Goal: Task Accomplishment & Management: Manage account settings

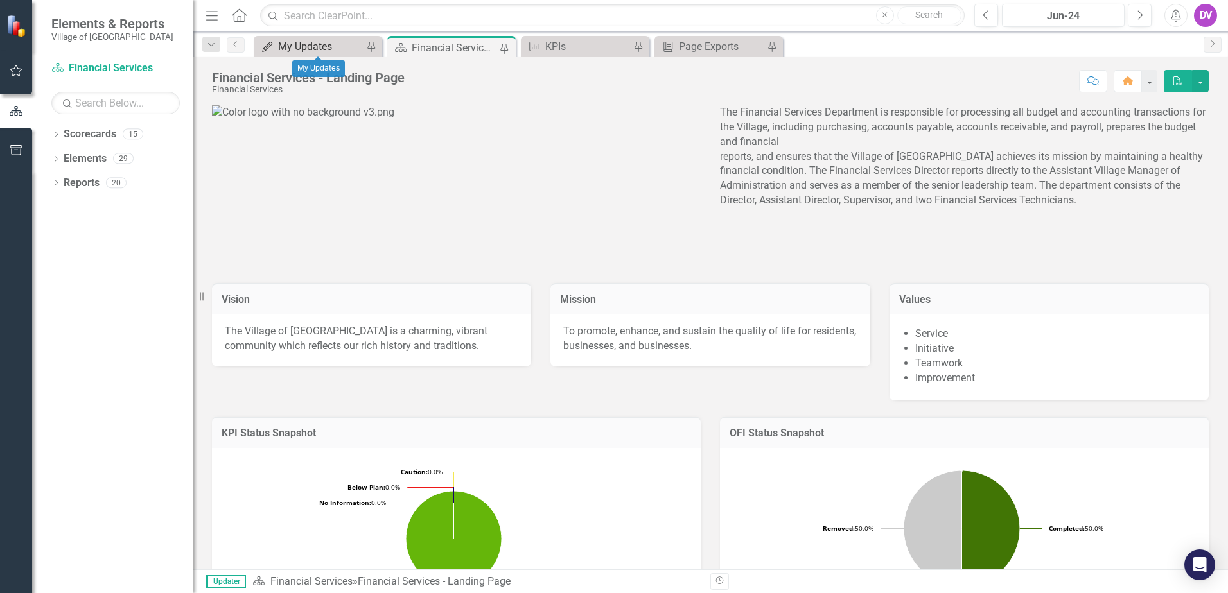
click at [305, 47] on div "My Updates" at bounding box center [320, 47] width 85 height 16
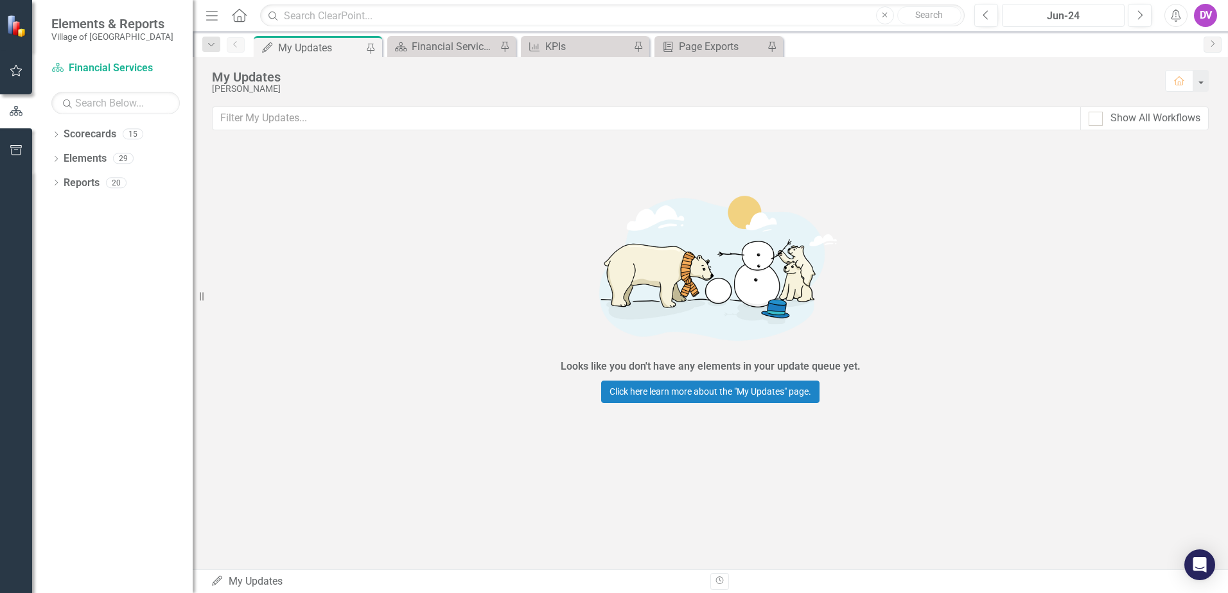
click at [1067, 15] on div "Jun-24" at bounding box center [1063, 15] width 114 height 15
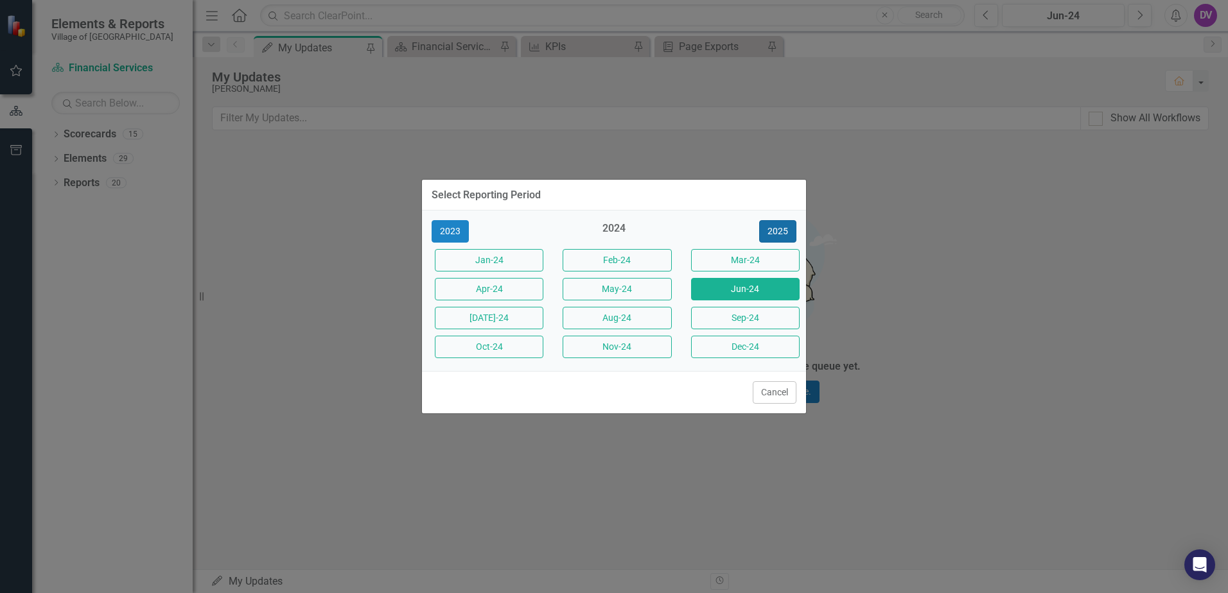
click at [775, 230] on button "2025" at bounding box center [777, 231] width 37 height 22
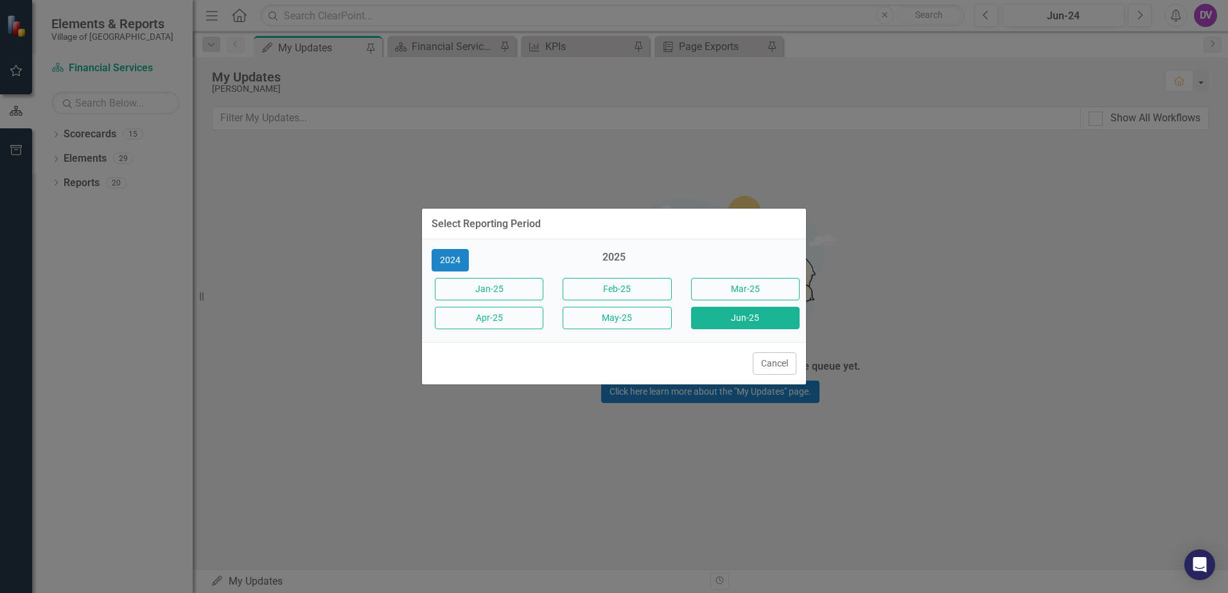
click at [730, 312] on button "Jun-25" at bounding box center [745, 318] width 109 height 22
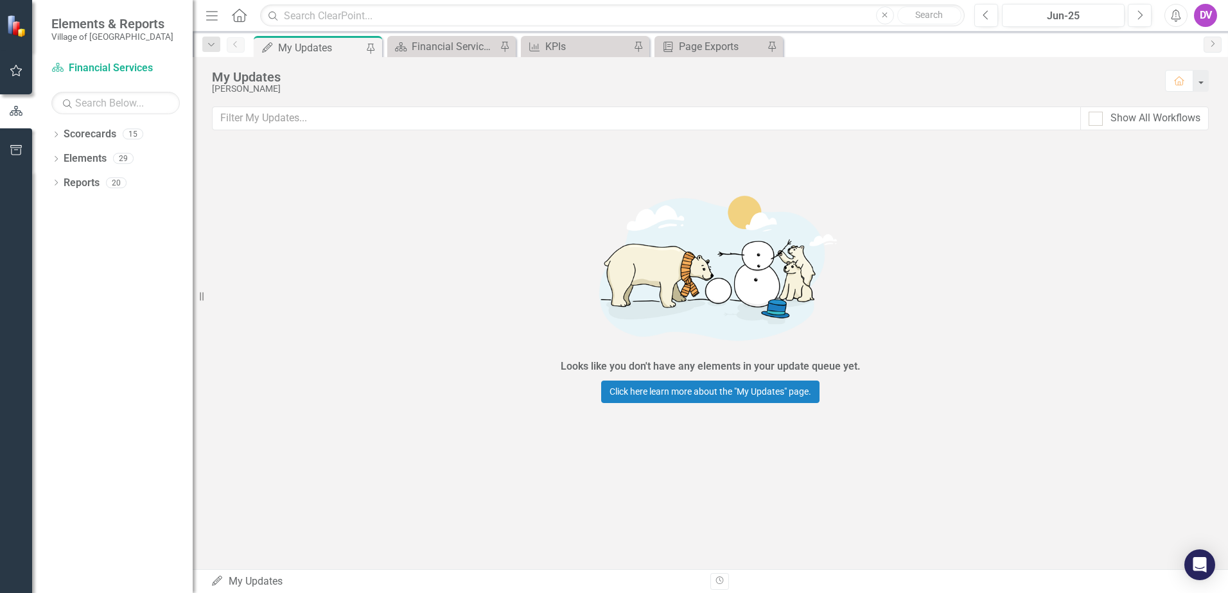
click at [433, 55] on div "Scorecard Financial Services - Landing Page Pin" at bounding box center [451, 46] width 128 height 21
click at [439, 48] on div "Financial Services - Landing Page" at bounding box center [454, 47] width 85 height 16
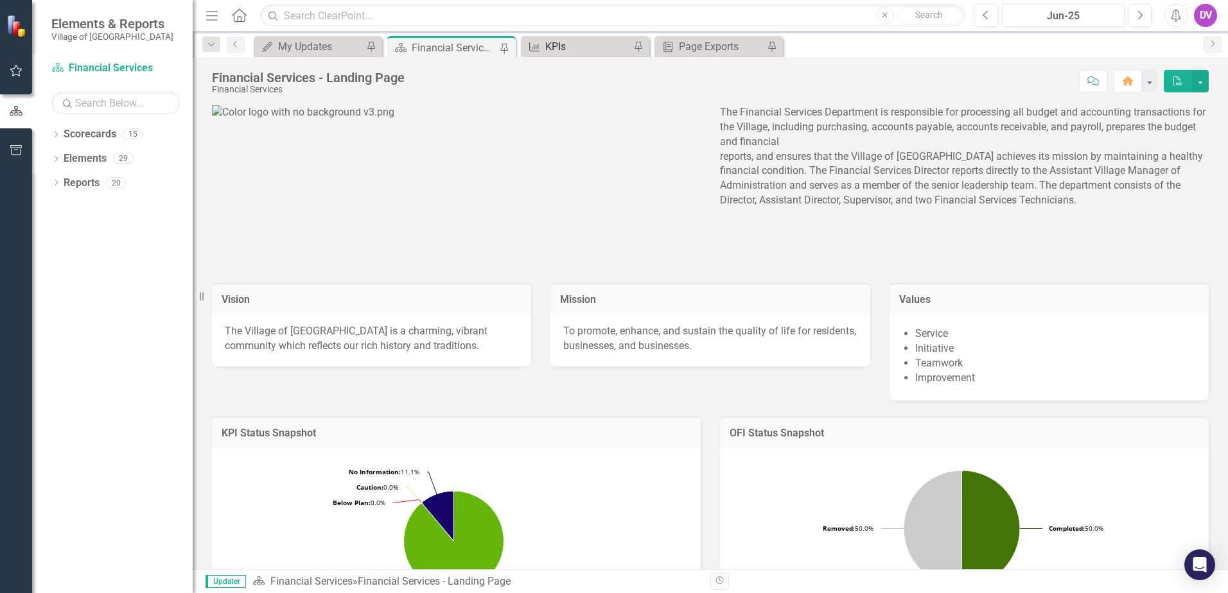
click at [586, 44] on div "KPIs" at bounding box center [587, 47] width 85 height 16
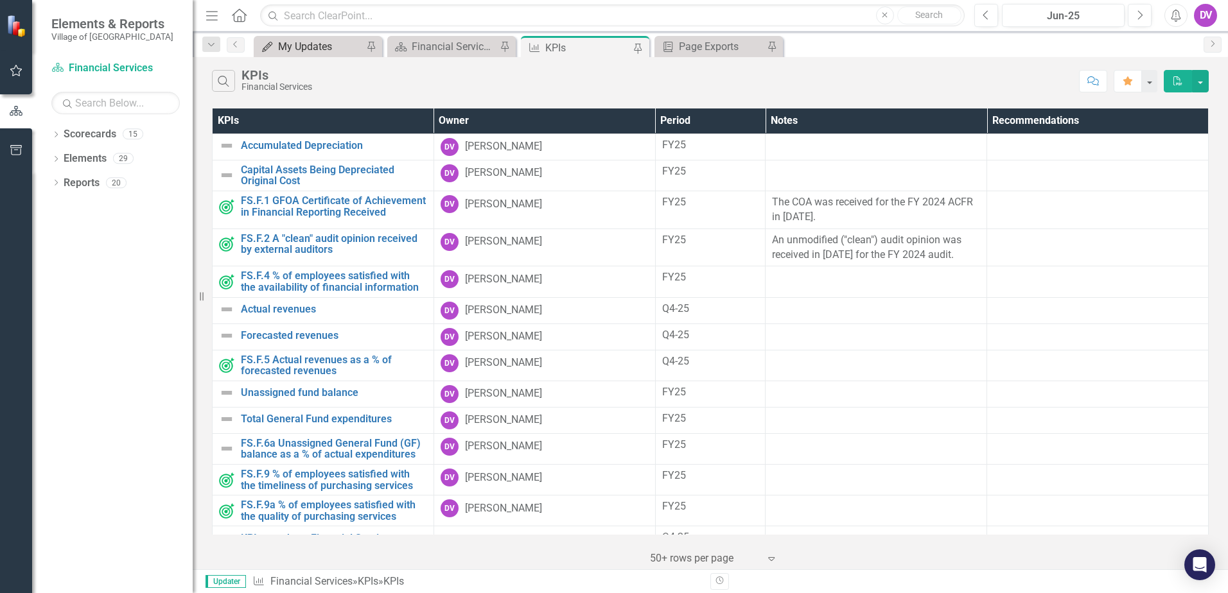
click at [326, 44] on div "My Updates" at bounding box center [320, 47] width 85 height 16
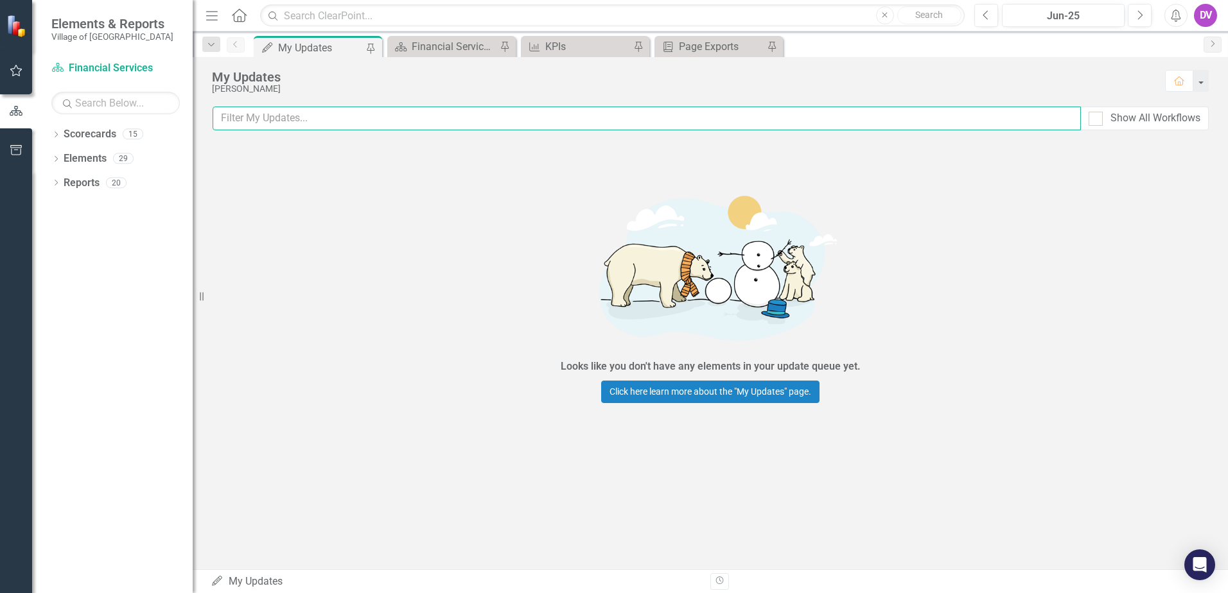
click at [277, 125] on input "text" at bounding box center [647, 119] width 868 height 24
click at [1082, 17] on div "Jun-25" at bounding box center [1063, 15] width 114 height 15
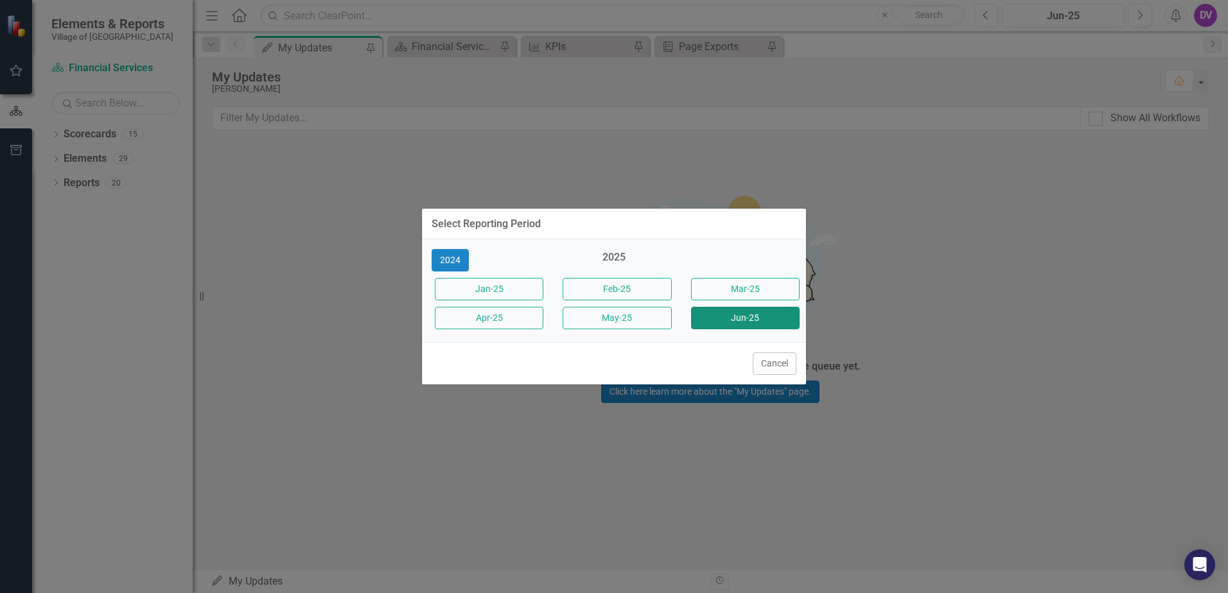
click at [750, 319] on button "Jun-25" at bounding box center [745, 318] width 109 height 22
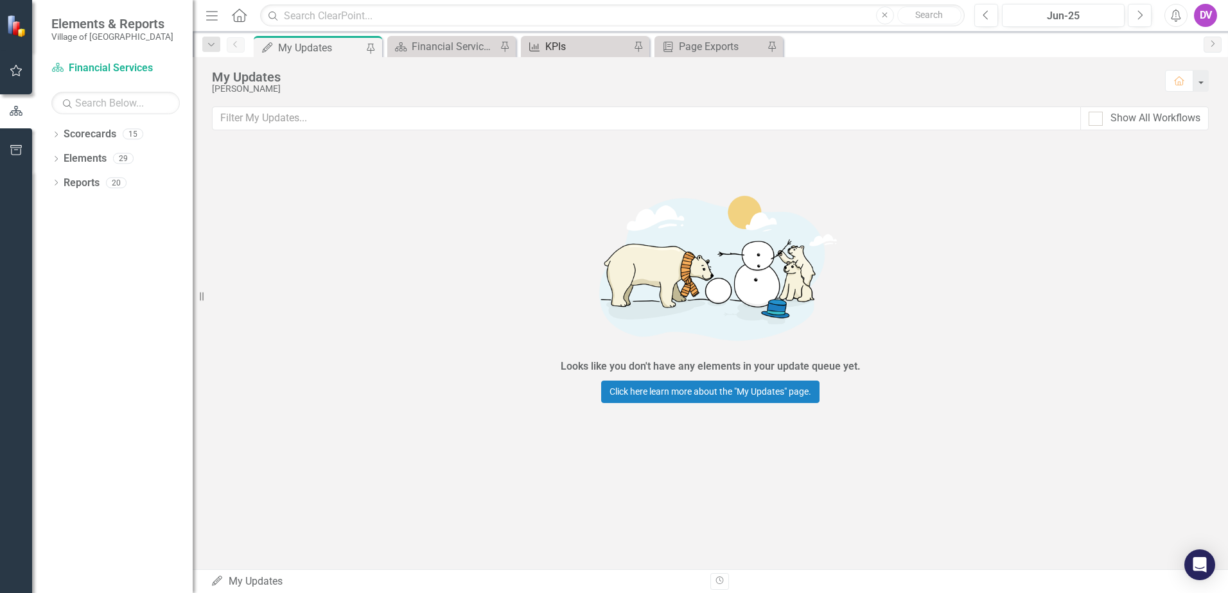
click at [576, 42] on div "KPIs" at bounding box center [587, 47] width 85 height 16
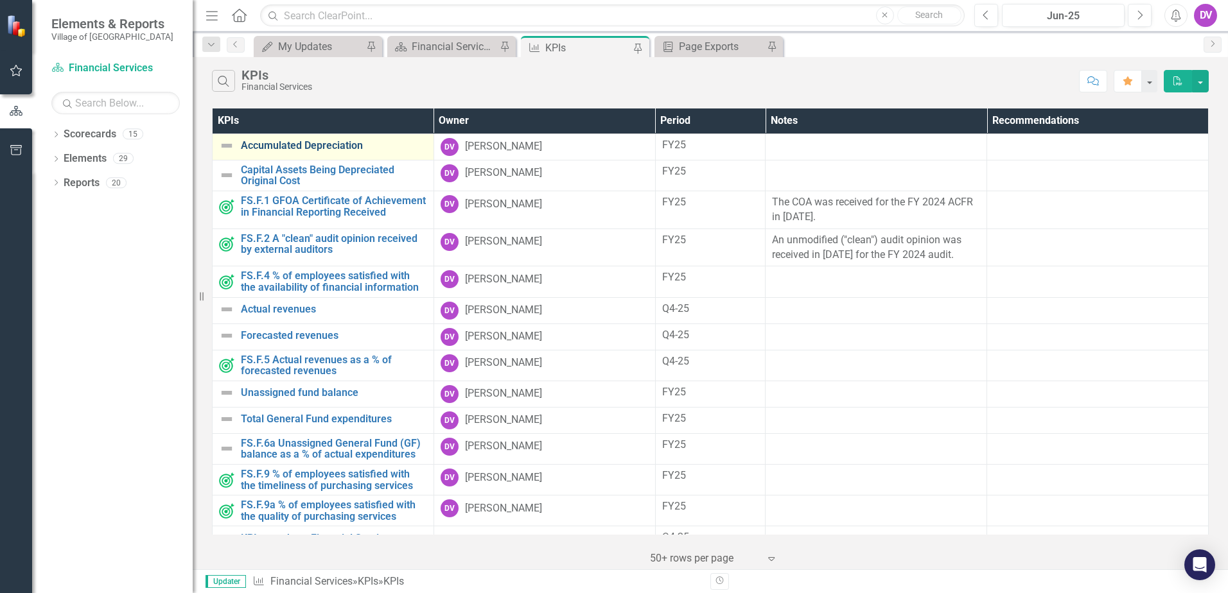
click at [308, 147] on link "Accumulated Depreciation" at bounding box center [334, 146] width 186 height 12
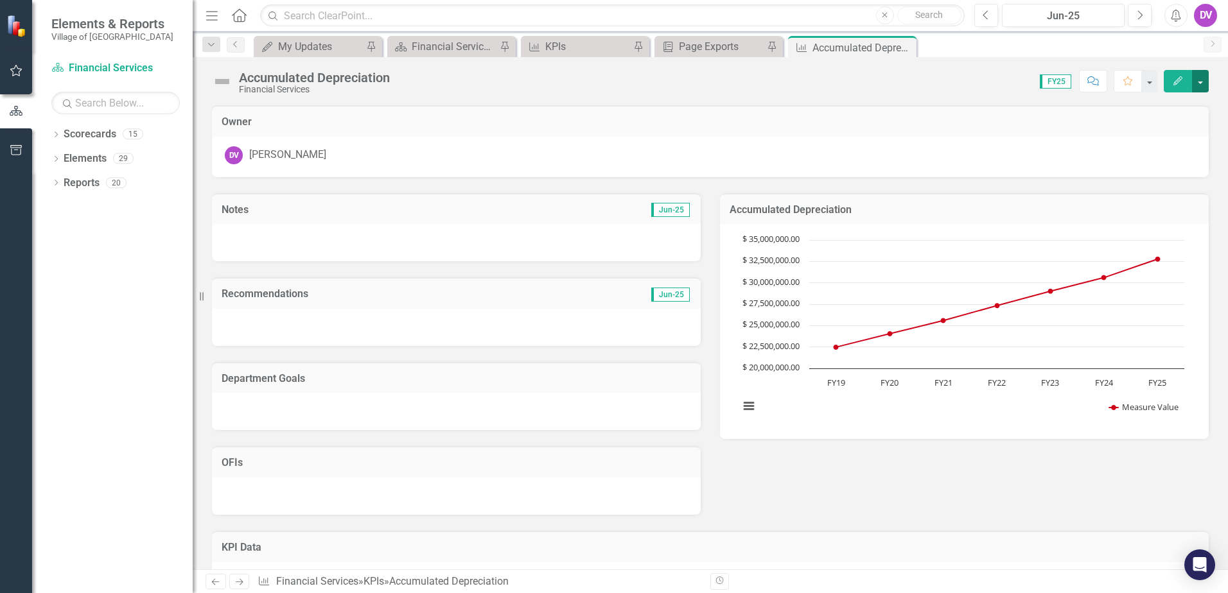
click at [1199, 82] on button "button" at bounding box center [1200, 81] width 17 height 22
click at [977, 77] on div "Score: N/A FY25 Completed Comment Favorite Edit" at bounding box center [802, 81] width 812 height 22
click at [905, 48] on icon "Close" at bounding box center [904, 47] width 13 height 10
click at [717, 44] on div "Accumulated Depreciation" at bounding box center [713, 48] width 69 height 16
click at [772, 46] on icon at bounding box center [771, 47] width 7 height 7
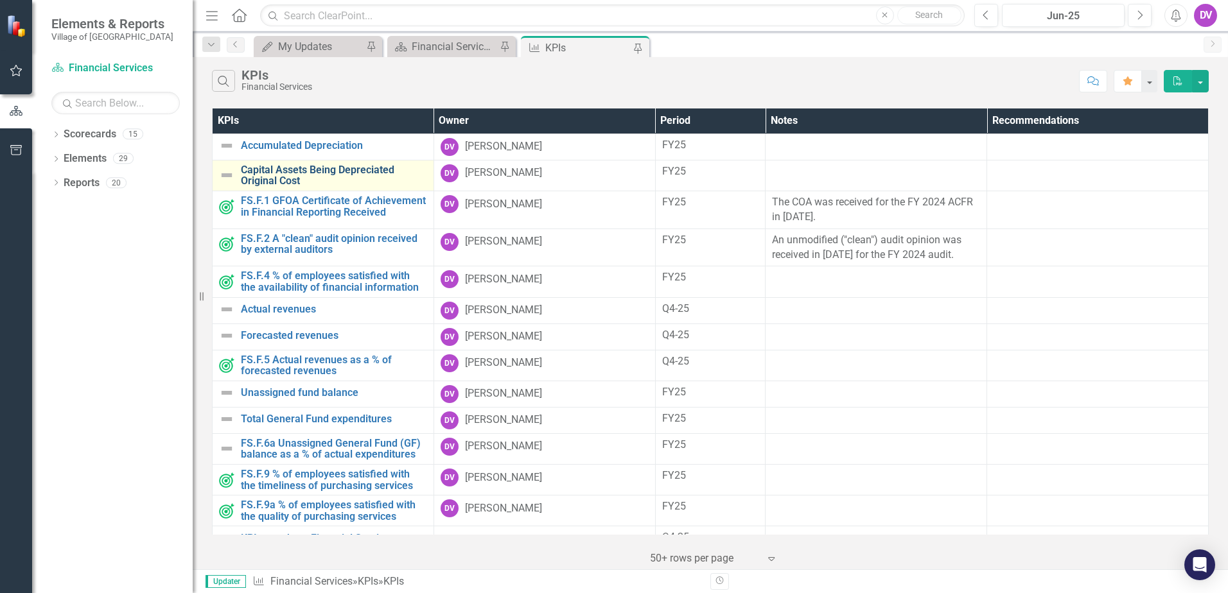
click at [331, 168] on link "Capital Assets Being Depreciated Original Cost" at bounding box center [334, 175] width 186 height 22
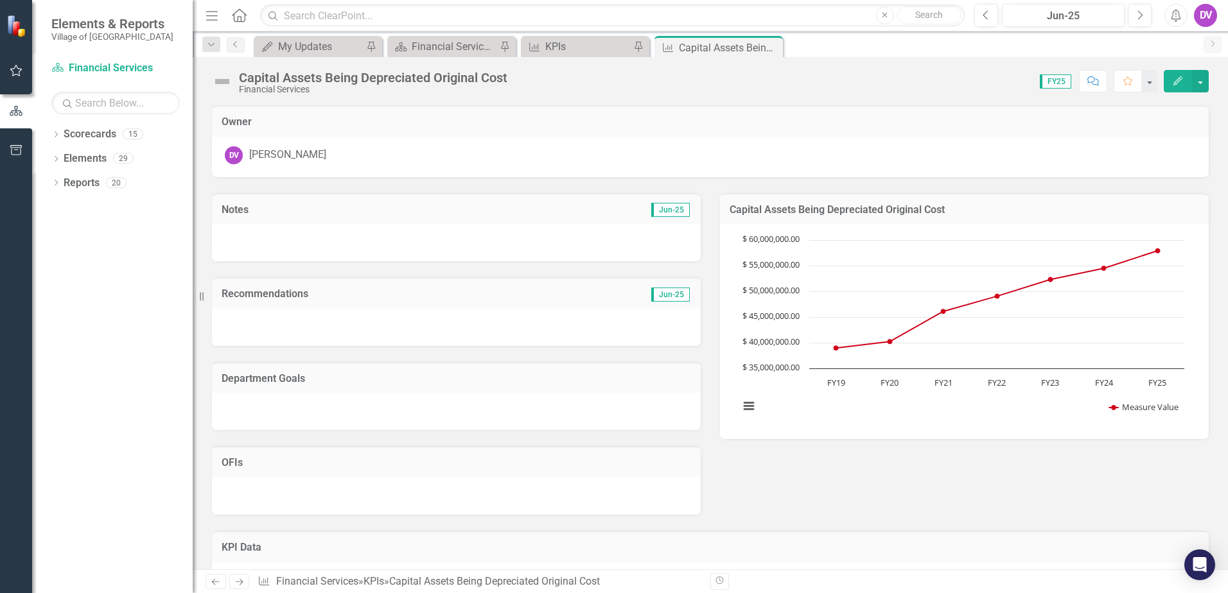
scroll to position [162, 0]
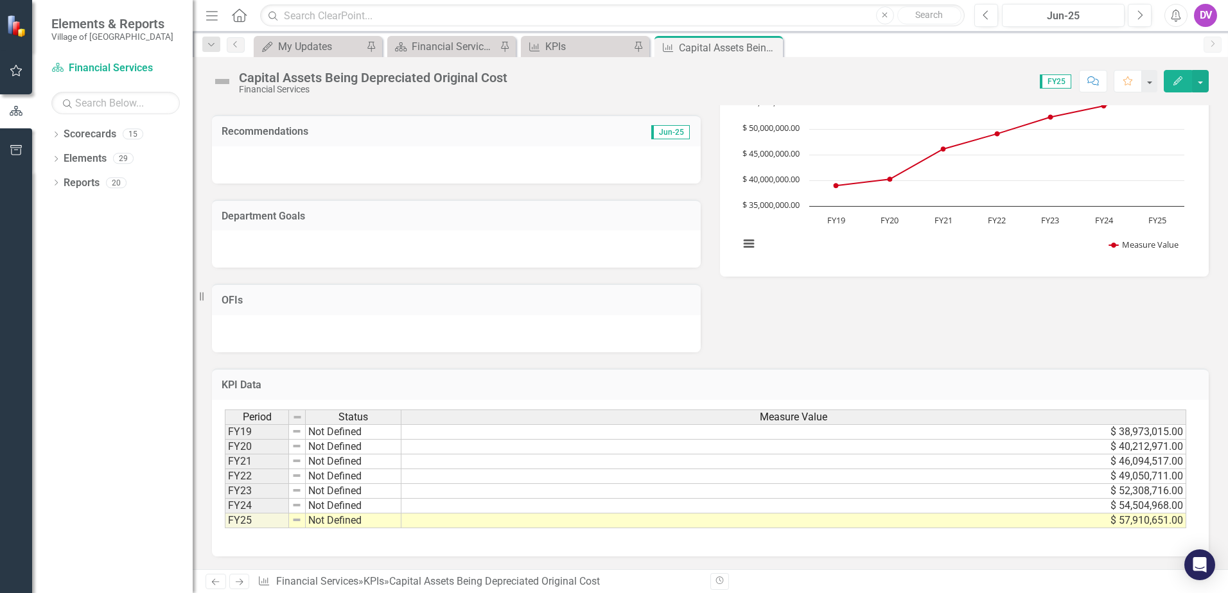
click at [346, 520] on td "Not Defined" at bounding box center [354, 521] width 96 height 15
type textarea "Not Defined"
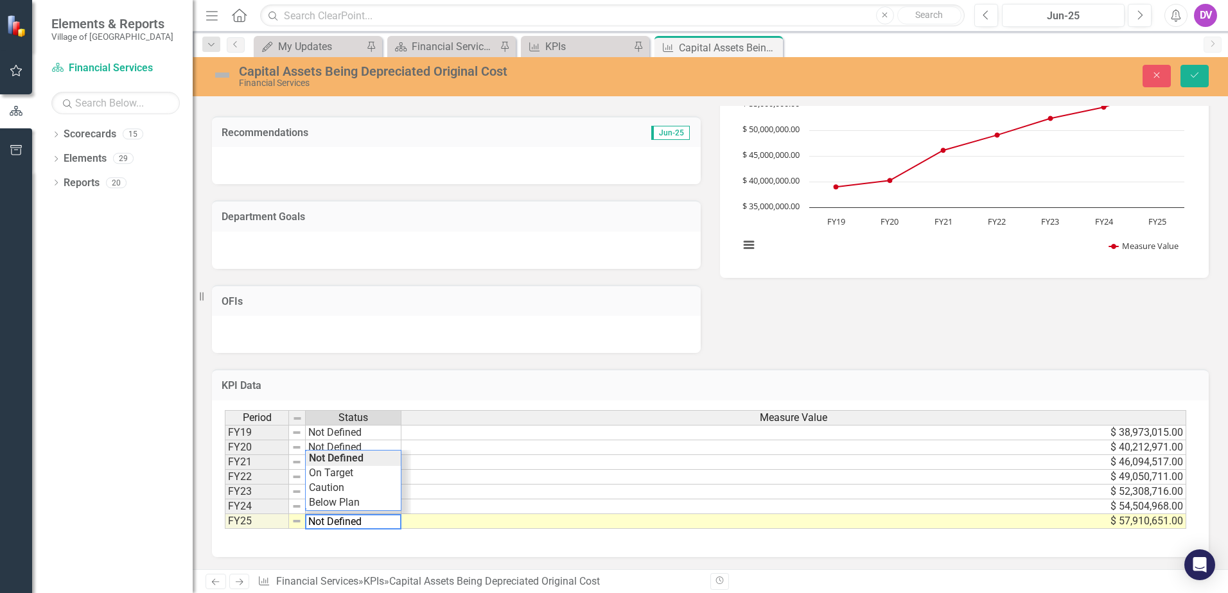
click at [417, 540] on div "Period Status Measure Value FY19 Not Defined $ 38,973,015.00 FY20 Not Defined $…" at bounding box center [710, 479] width 997 height 157
click at [1190, 76] on icon "Save" at bounding box center [1195, 75] width 12 height 9
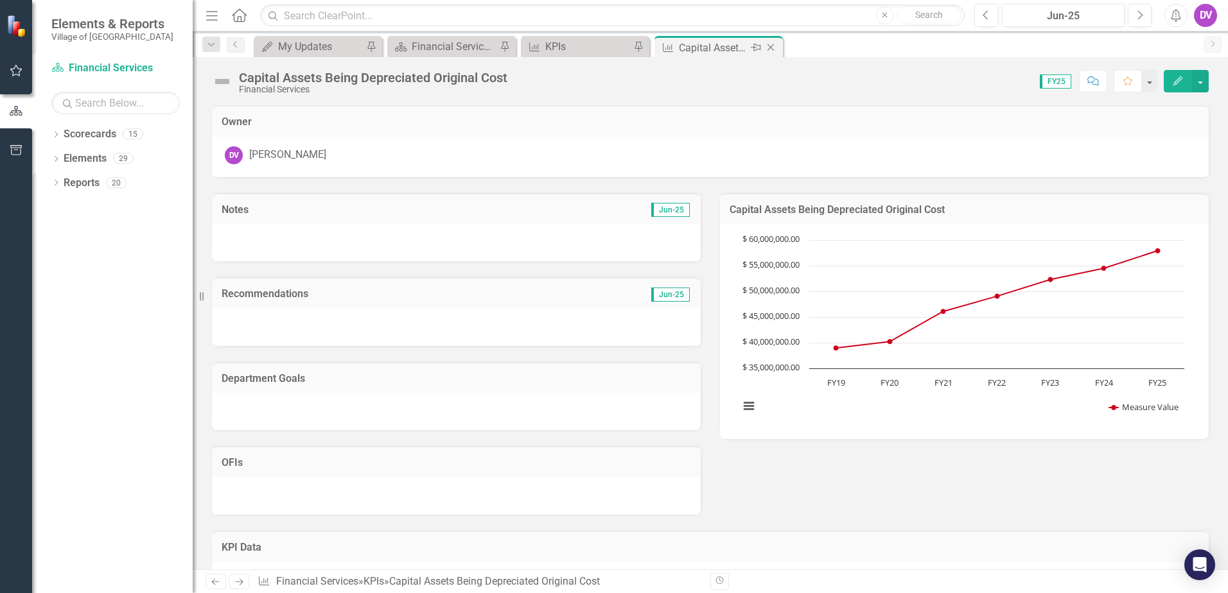
click at [777, 49] on icon "Close" at bounding box center [770, 47] width 13 height 10
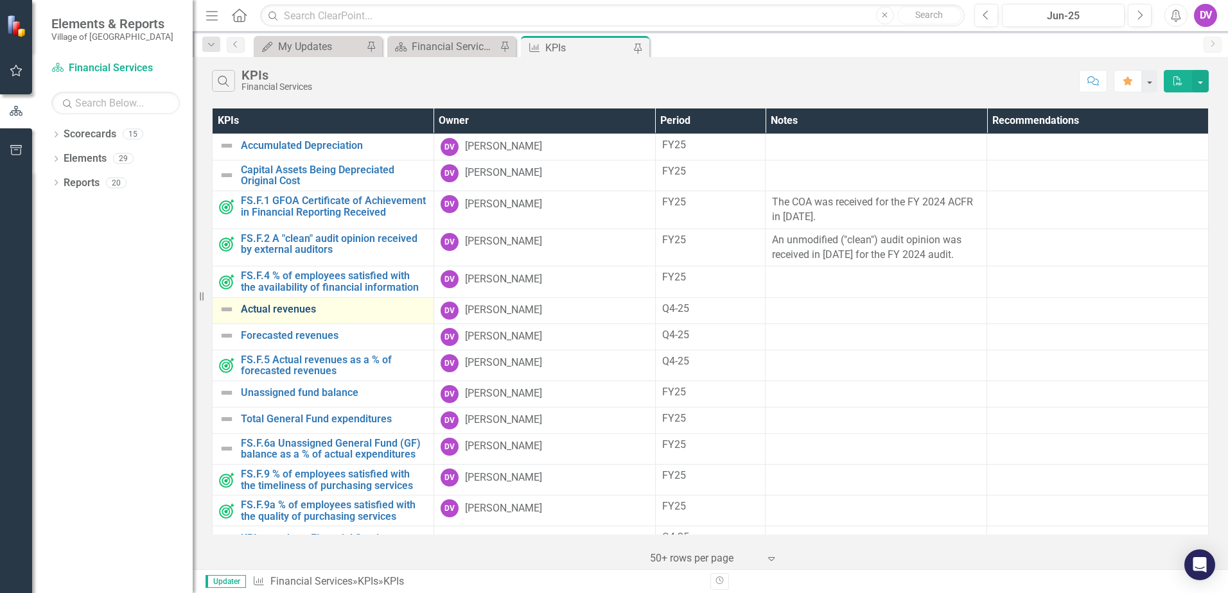
click at [307, 315] on link "Actual revenues" at bounding box center [334, 310] width 186 height 12
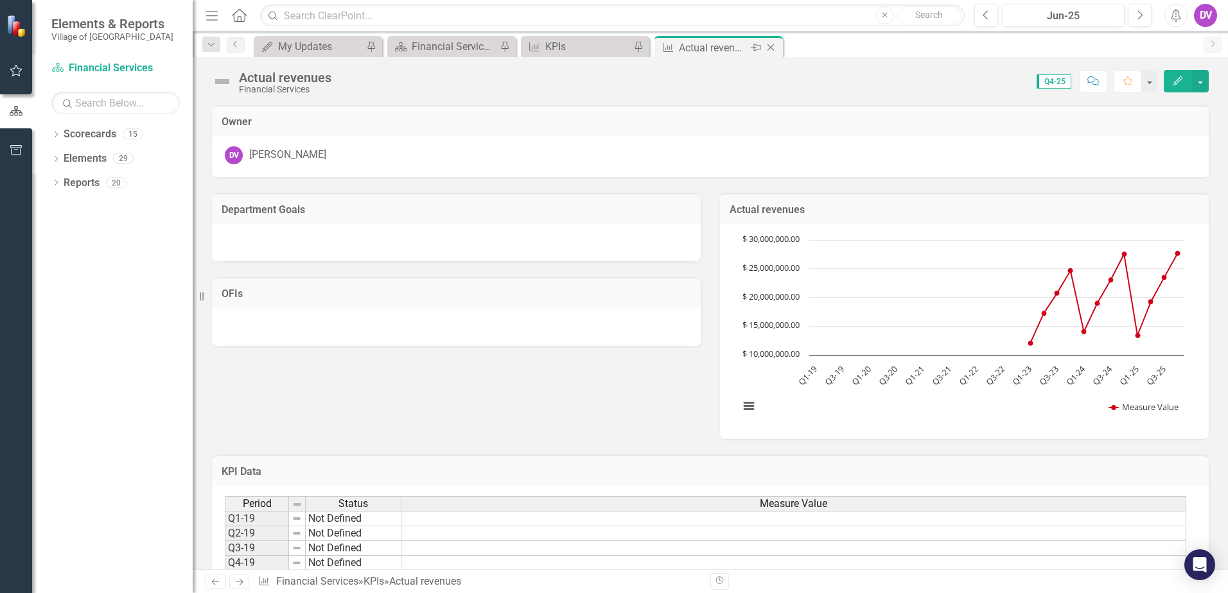
click at [772, 48] on icon "Close" at bounding box center [770, 47] width 13 height 10
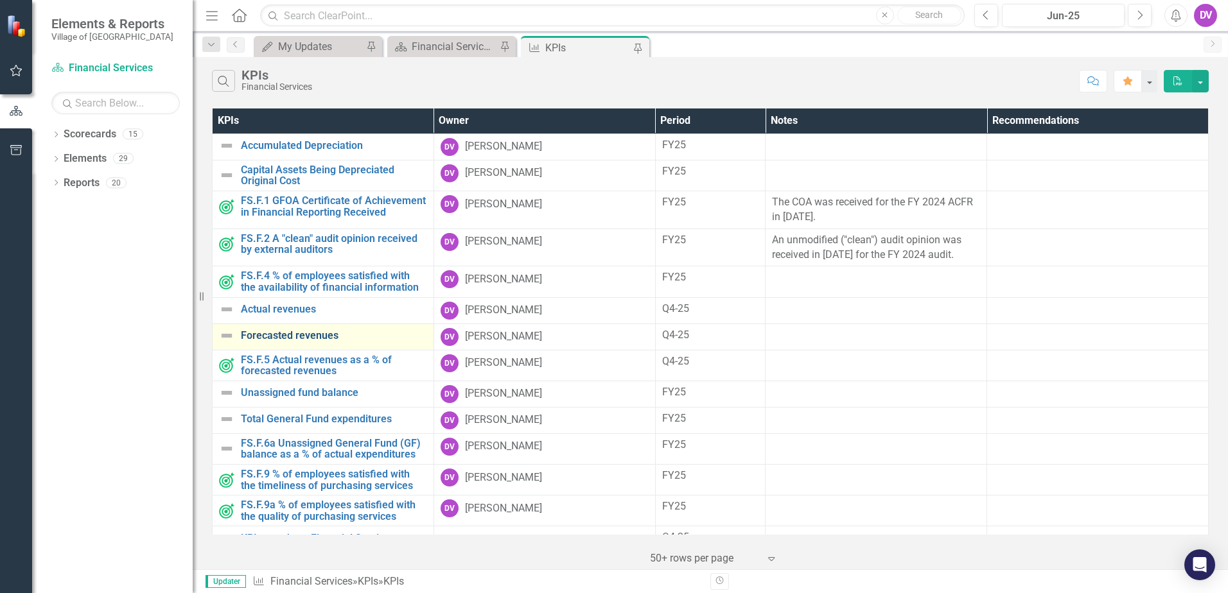
click at [301, 342] on link "Forecasted revenues" at bounding box center [334, 336] width 186 height 12
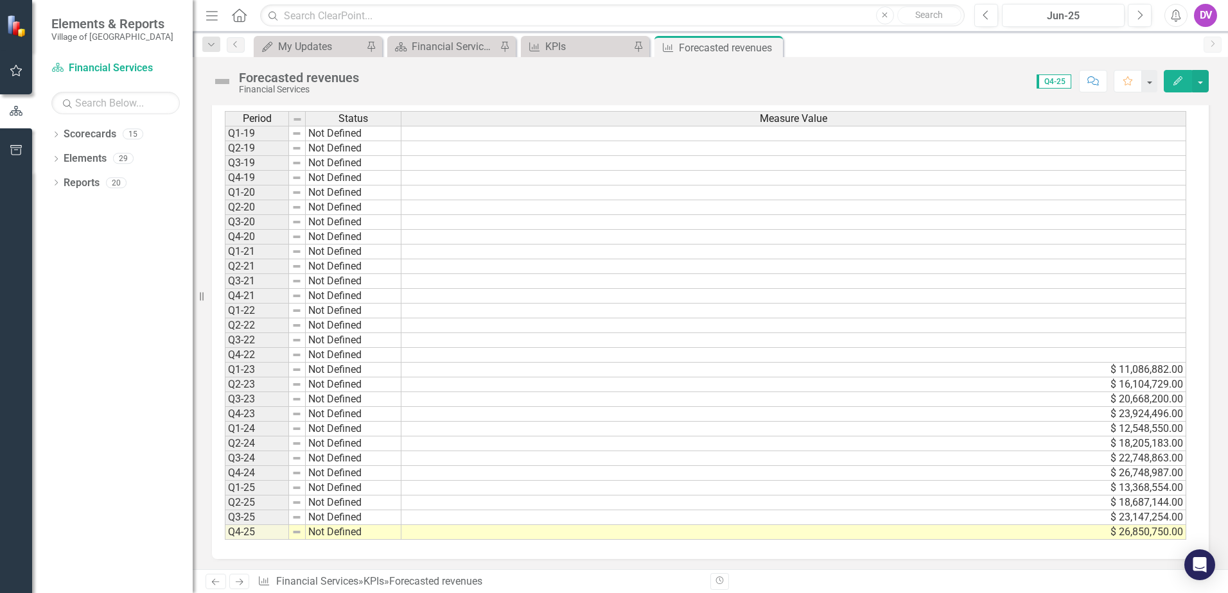
scroll to position [388, 0]
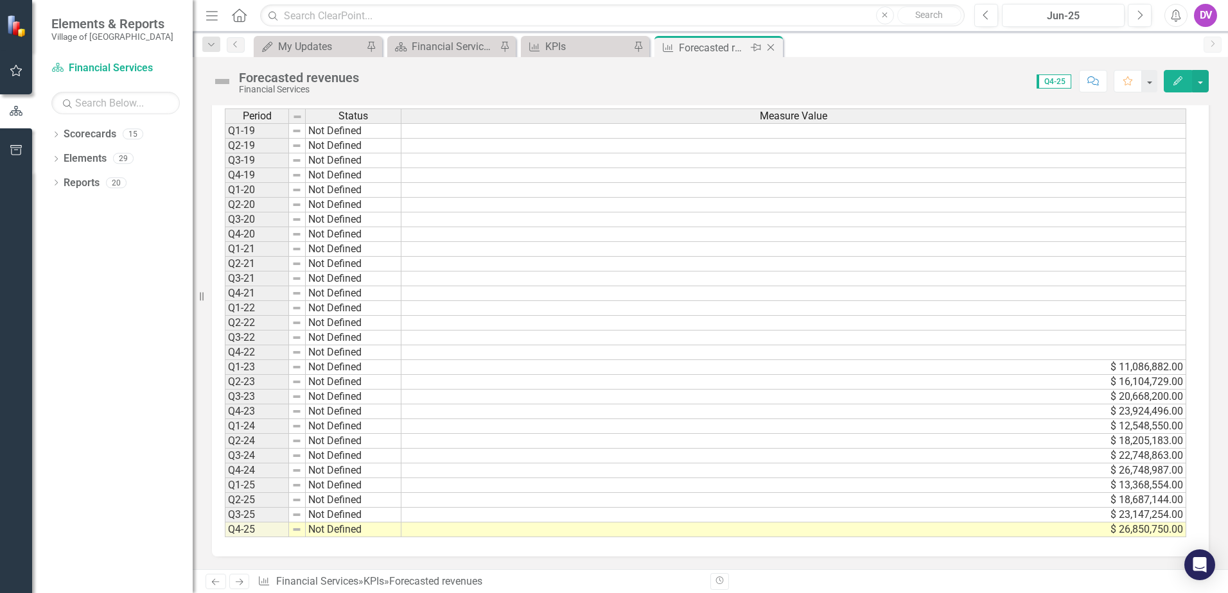
click at [772, 48] on icon "Close" at bounding box center [770, 47] width 13 height 10
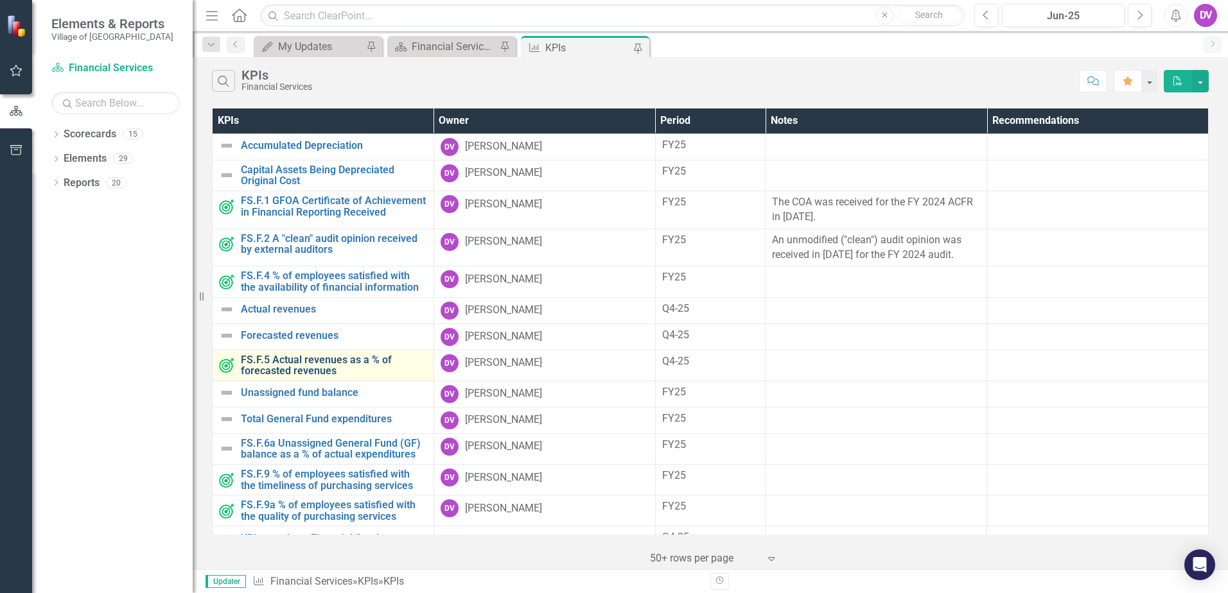
click at [313, 377] on link "FS.F.5 Actual revenues as a % of forecasted revenues" at bounding box center [334, 366] width 186 height 22
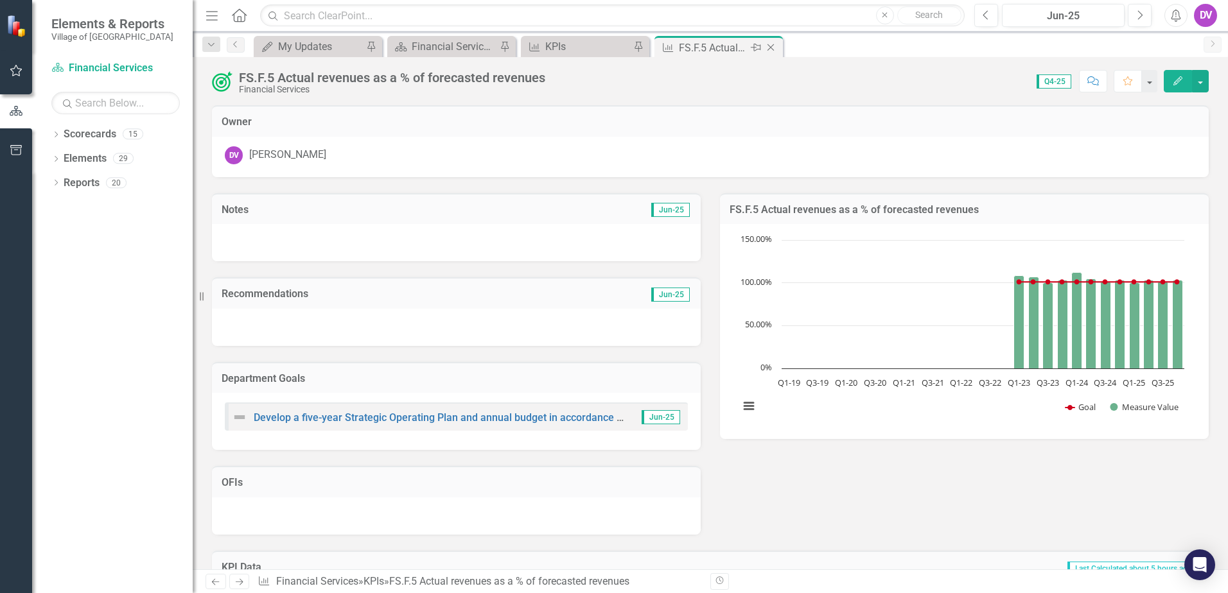
click at [771, 46] on icon "Close" at bounding box center [770, 47] width 13 height 10
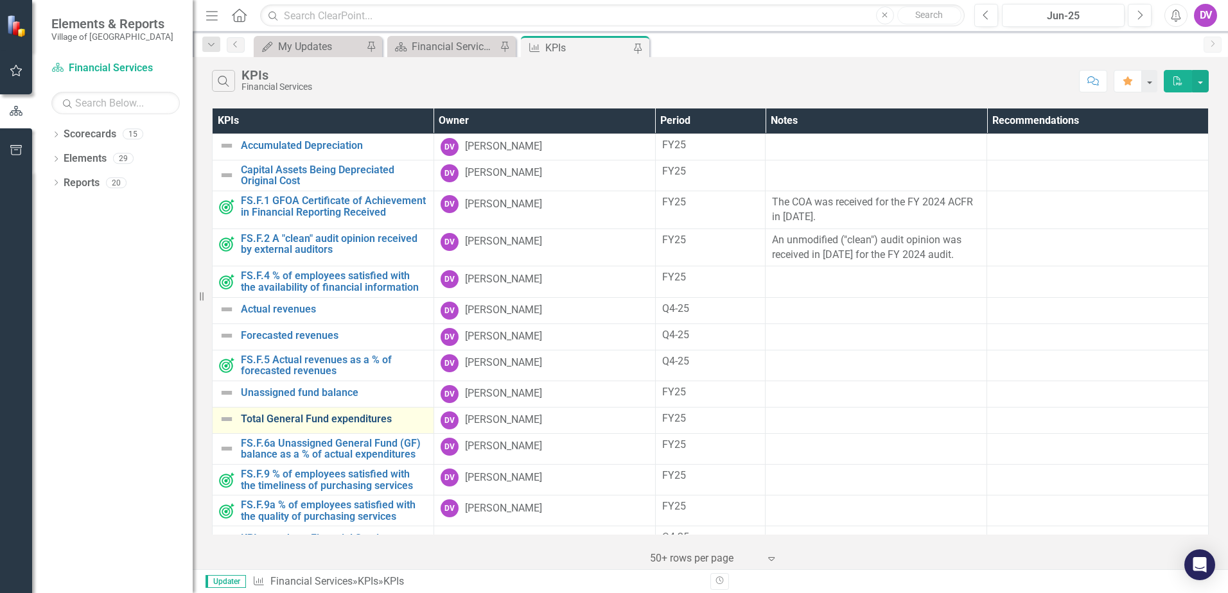
click at [299, 425] on link "Total General Fund expenditures" at bounding box center [334, 420] width 186 height 12
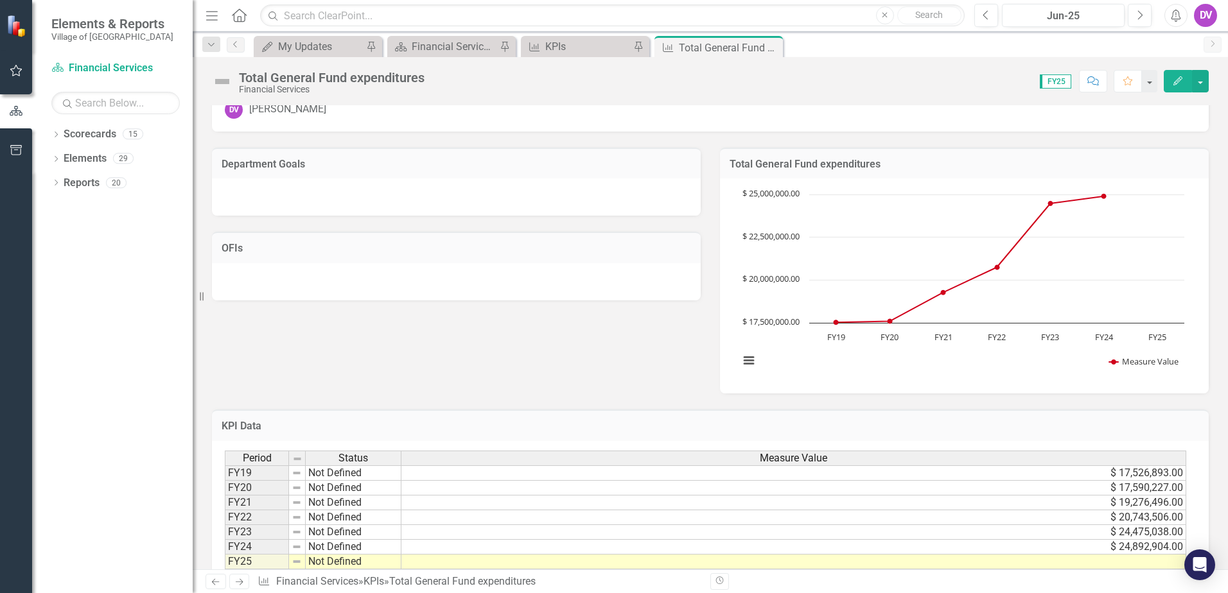
scroll to position [87, 0]
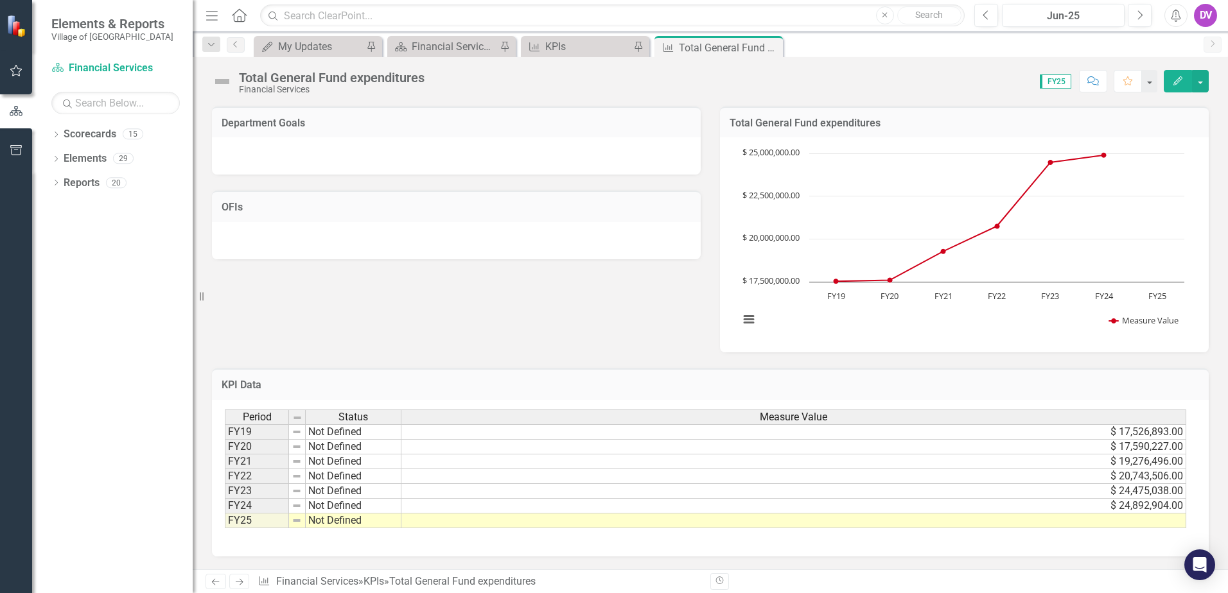
click at [1154, 520] on td at bounding box center [793, 521] width 785 height 15
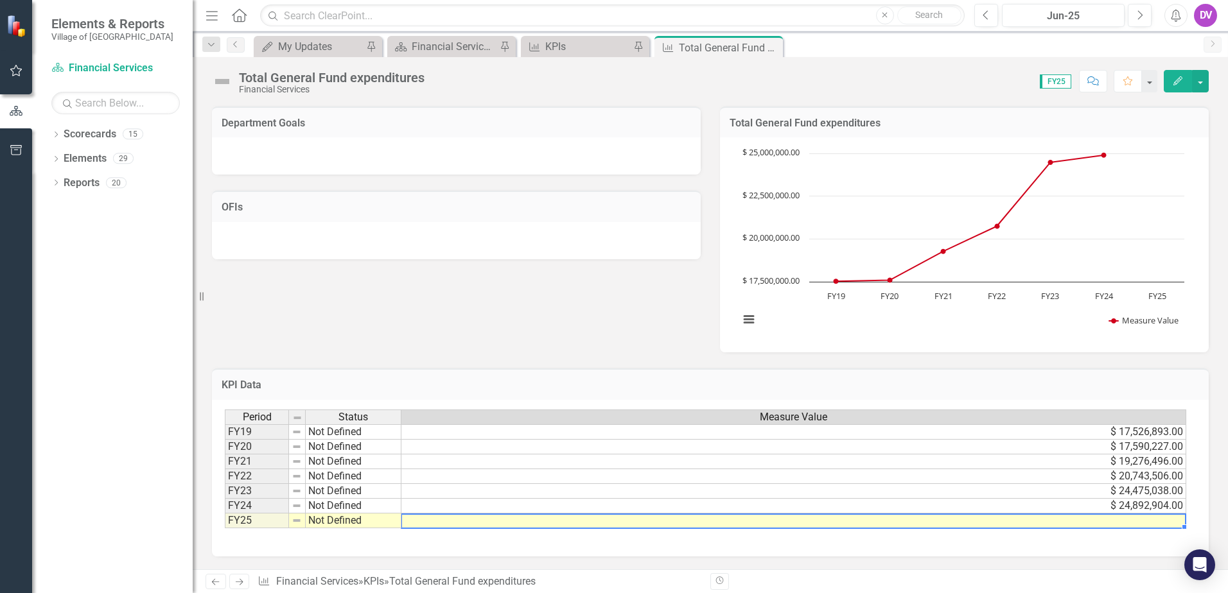
click at [1154, 520] on td at bounding box center [793, 521] width 785 height 15
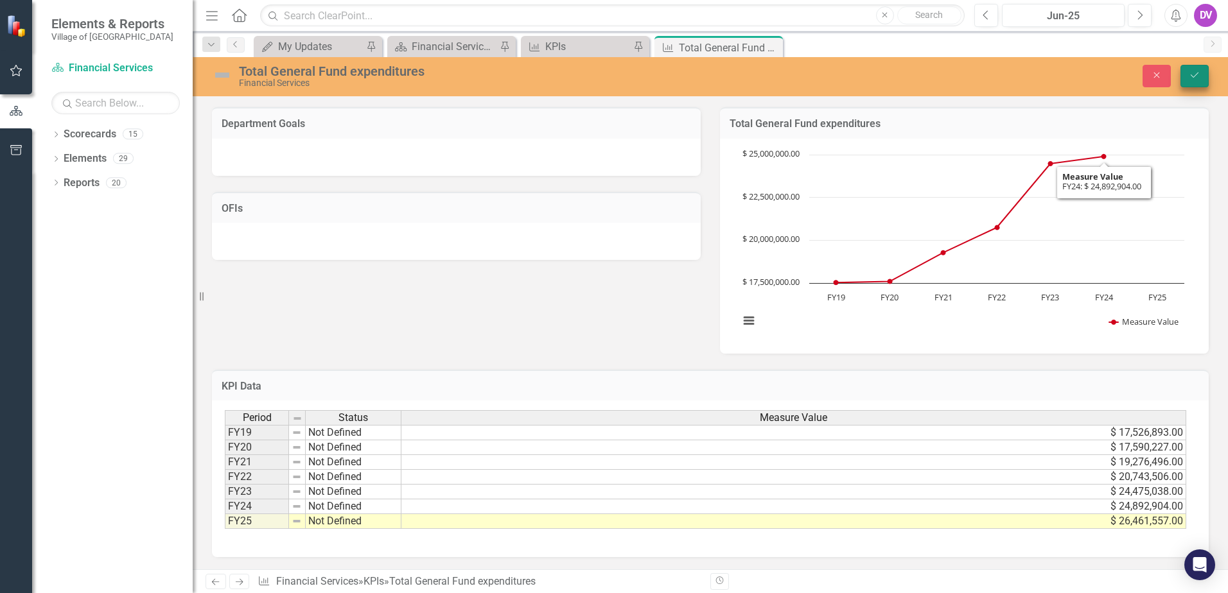
type textarea "26461557"
click at [1185, 76] on button "Save" at bounding box center [1195, 76] width 28 height 22
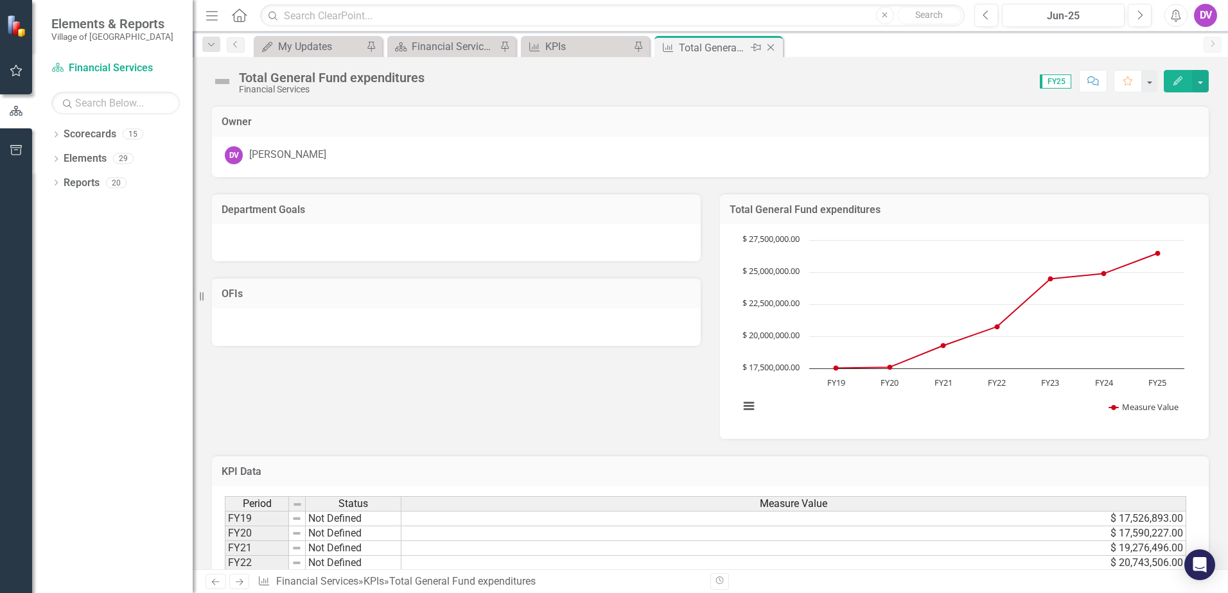
click at [773, 46] on icon at bounding box center [771, 47] width 7 height 7
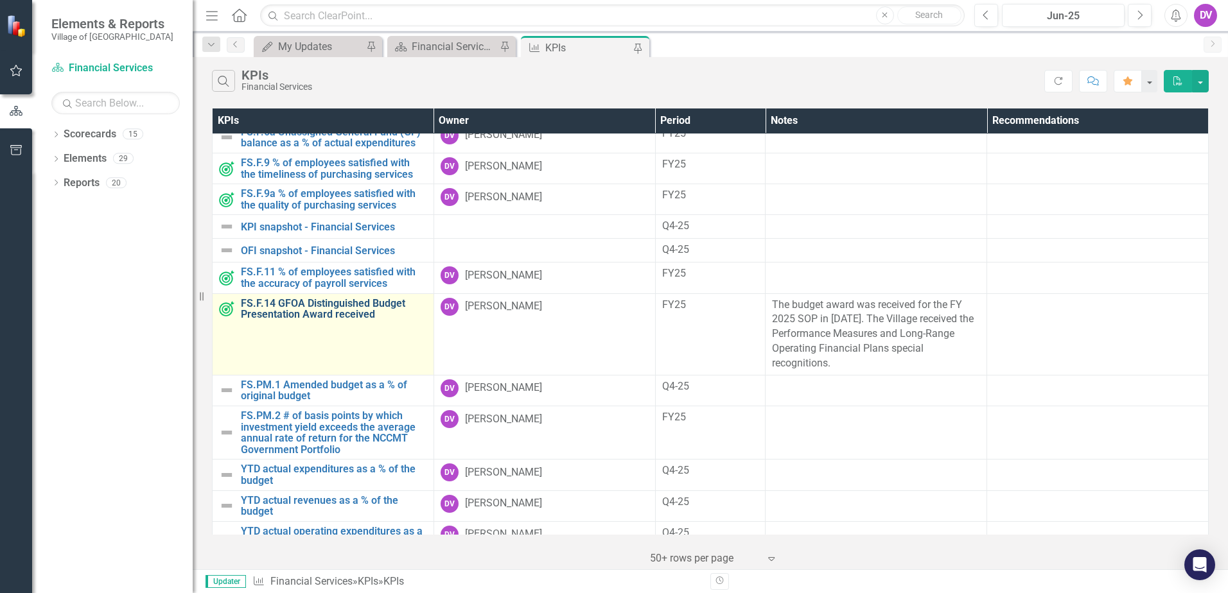
scroll to position [344, 0]
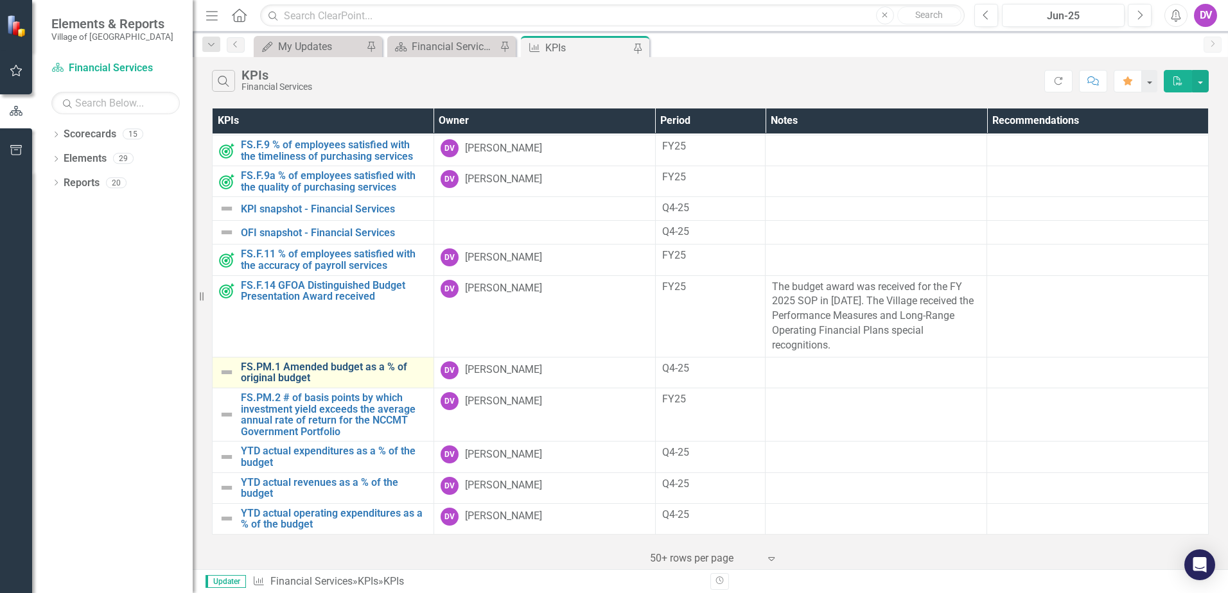
click at [301, 372] on link "FS.PM.1 Amended budget as a % of original budget" at bounding box center [334, 373] width 186 height 22
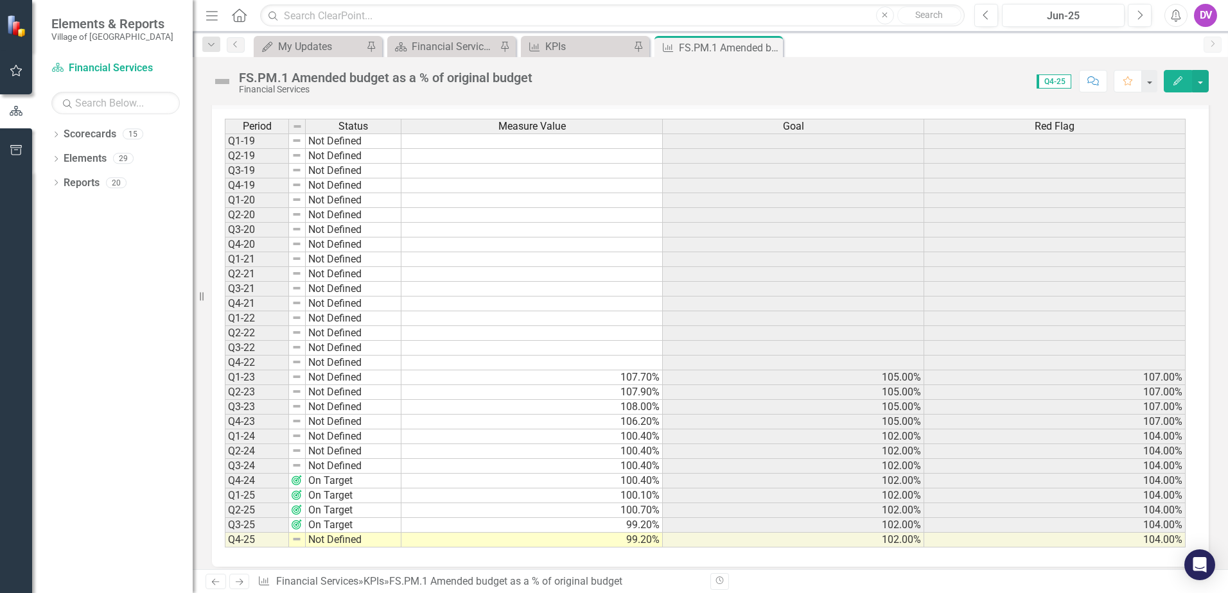
scroll to position [484, 0]
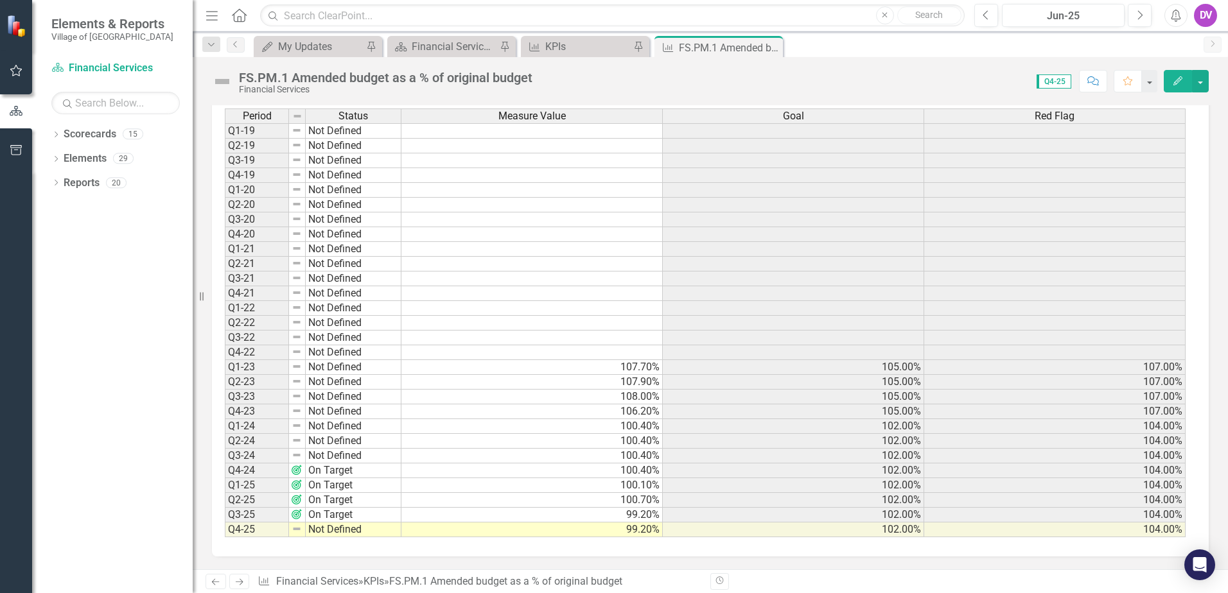
click at [353, 530] on td "Not Defined" at bounding box center [354, 530] width 96 height 15
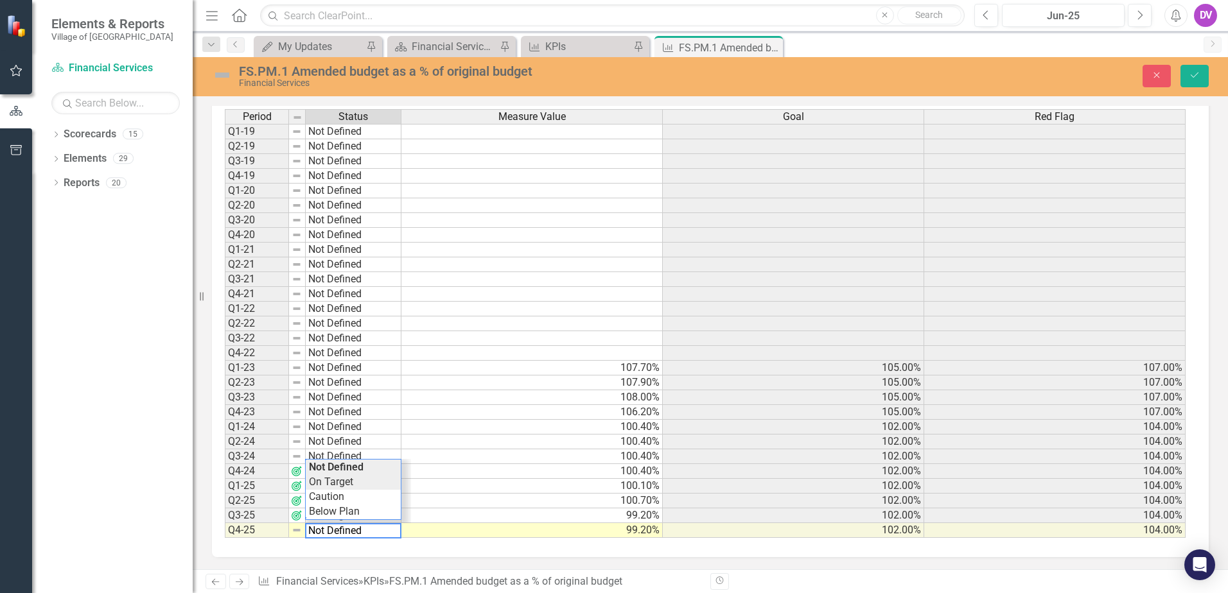
type textarea "On Target"
click at [344, 485] on div "Period Status Measure Value Goal Red Flag Q1-19 Not Defined Q2-19 Not Defined Q…" at bounding box center [706, 324] width 962 height 430
click at [455, 554] on div "Period Status Measure Value Goal Red Flag Q1-19 Not Defined Q2-19 Not Defined Q…" at bounding box center [710, 329] width 997 height 458
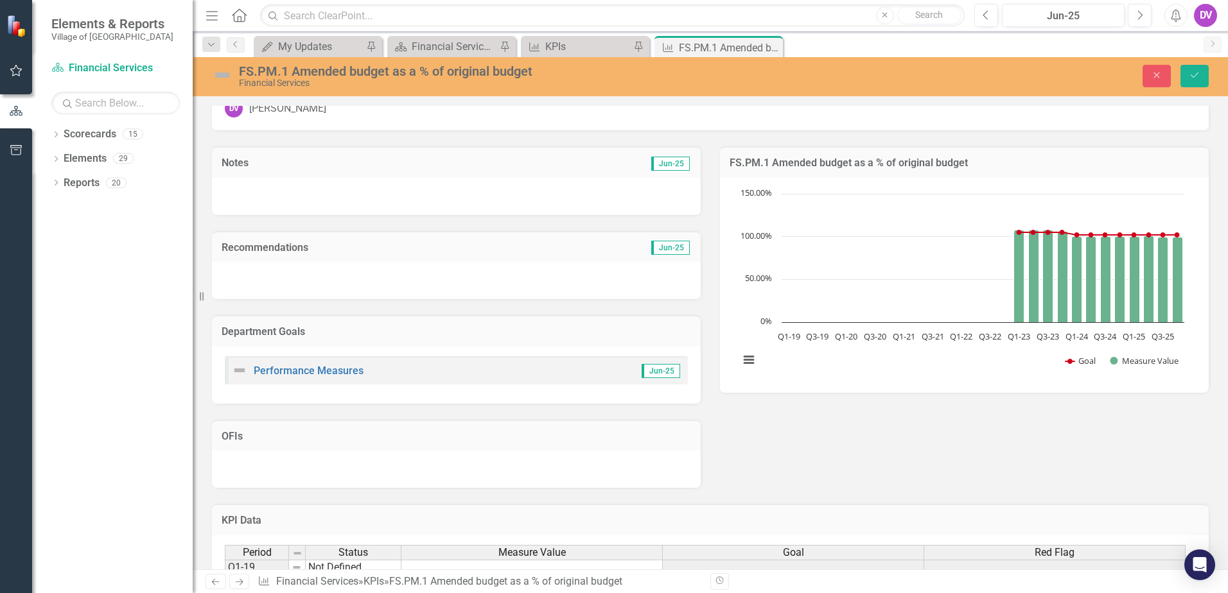
scroll to position [0, 0]
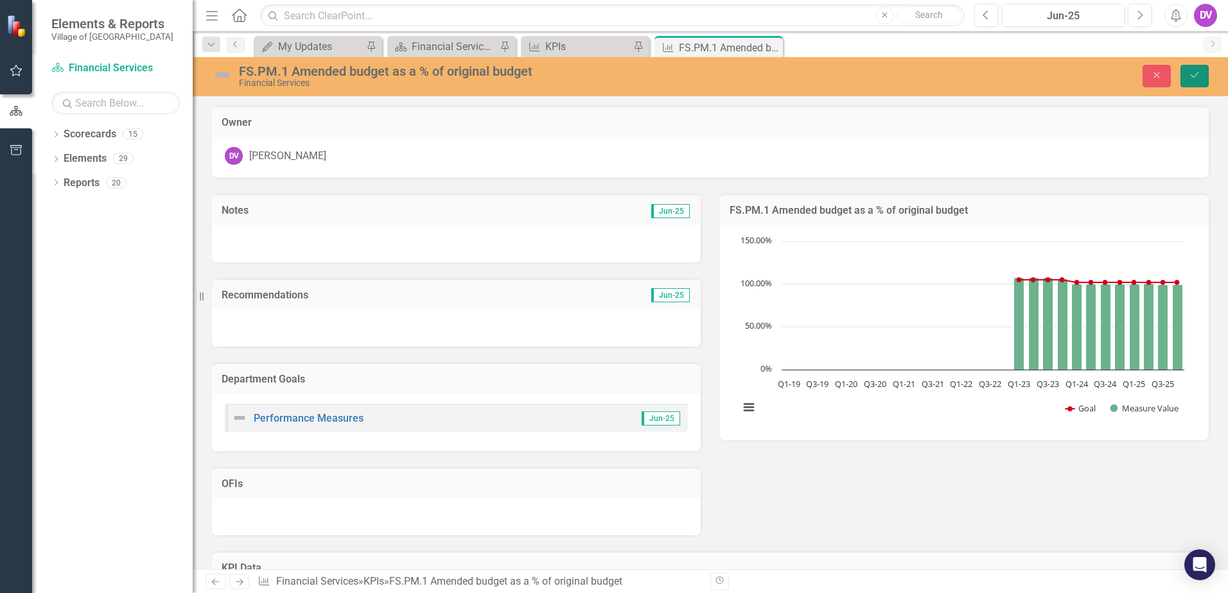
click at [1197, 75] on icon "Save" at bounding box center [1195, 75] width 12 height 9
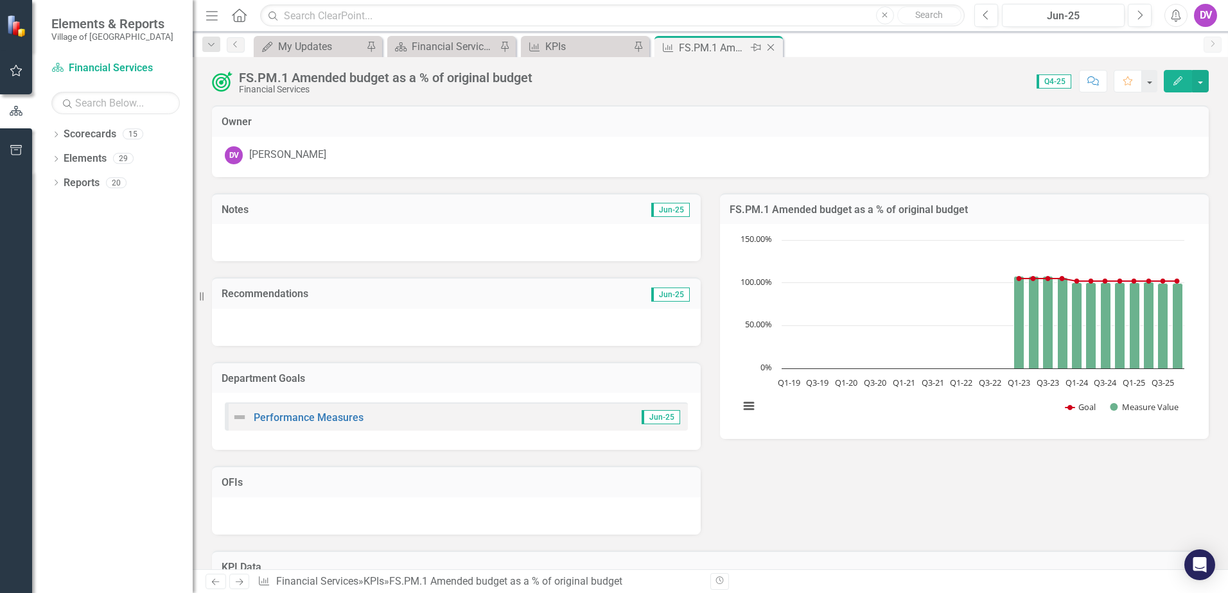
click at [776, 46] on icon "Close" at bounding box center [770, 47] width 13 height 10
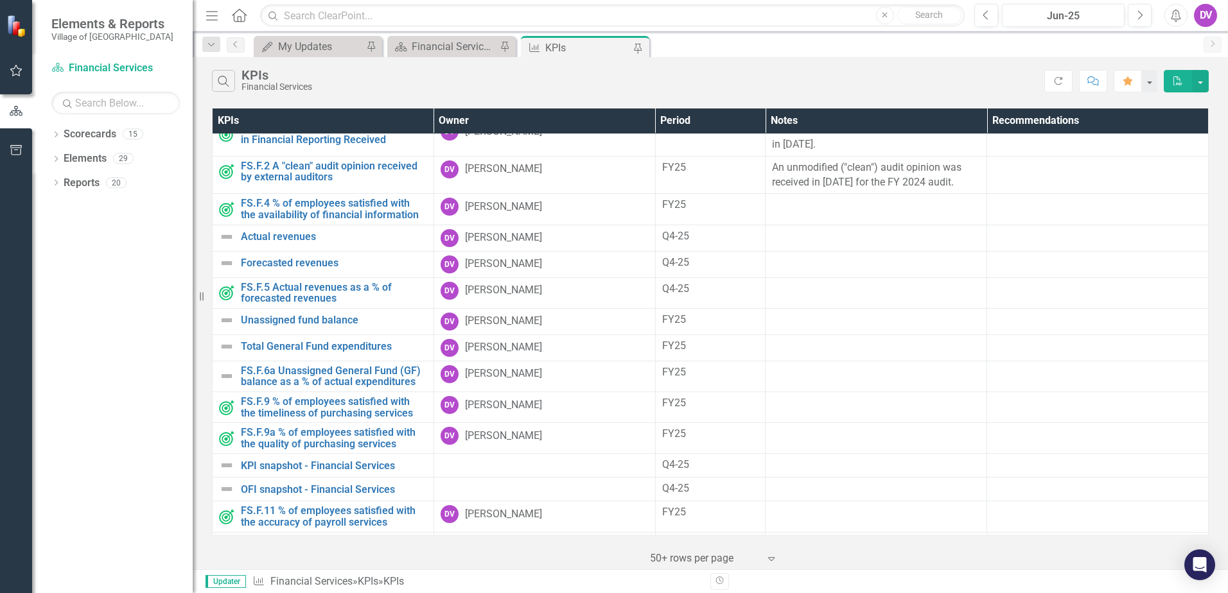
scroll to position [344, 0]
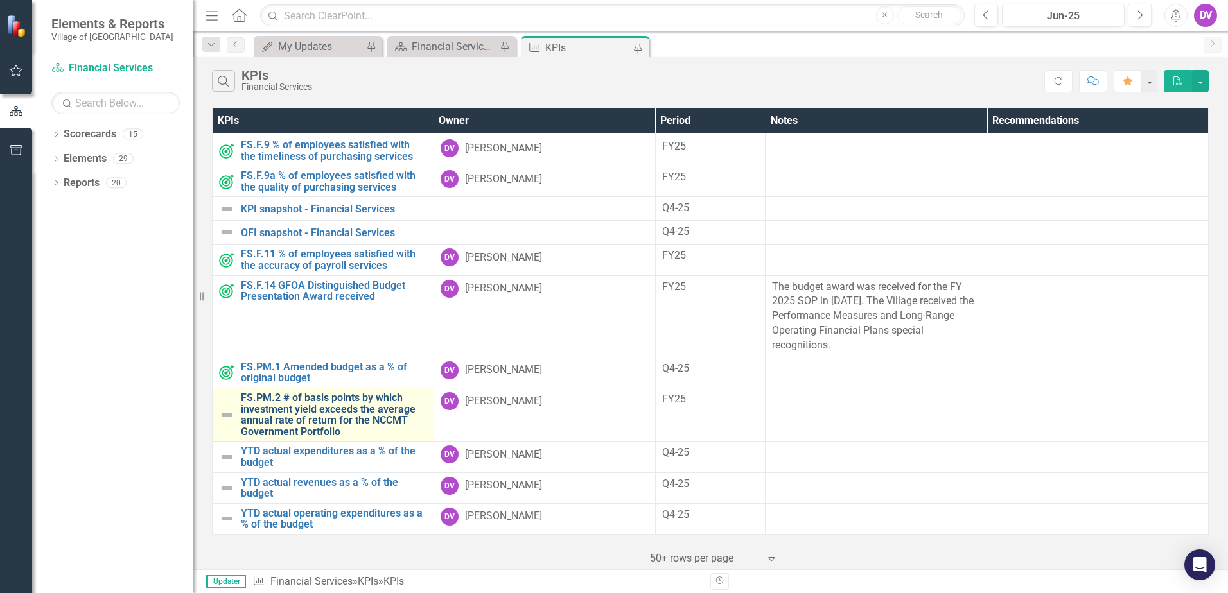
click at [320, 419] on link "FS.PM.2 # of basis points by which investment yield exceeds the average annual …" at bounding box center [334, 414] width 186 height 45
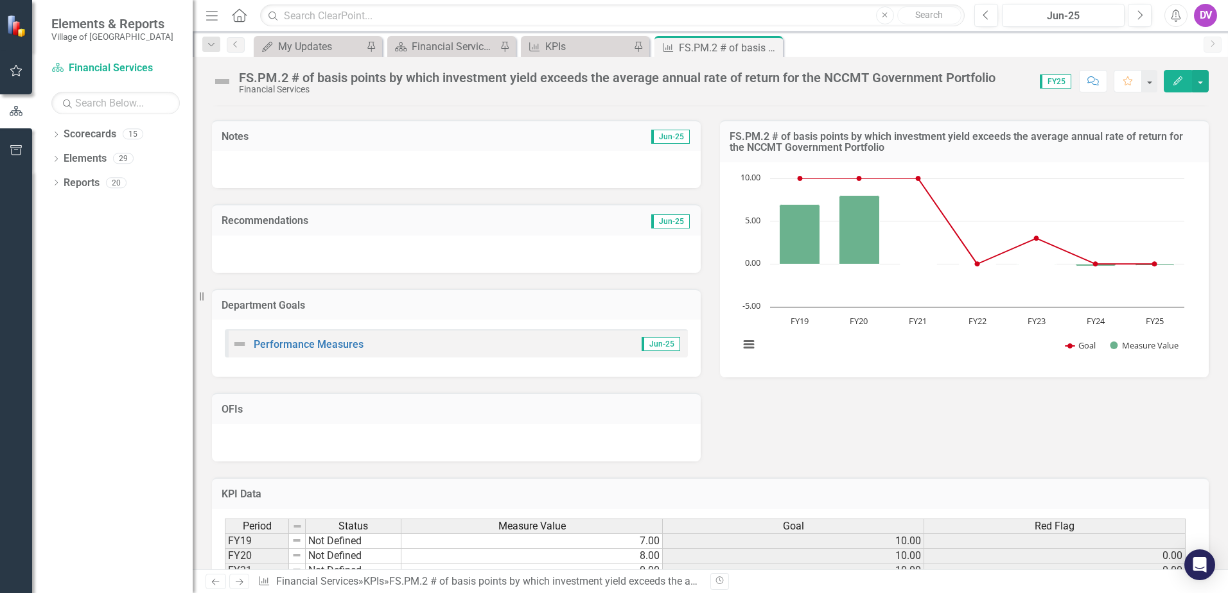
scroll to position [182, 0]
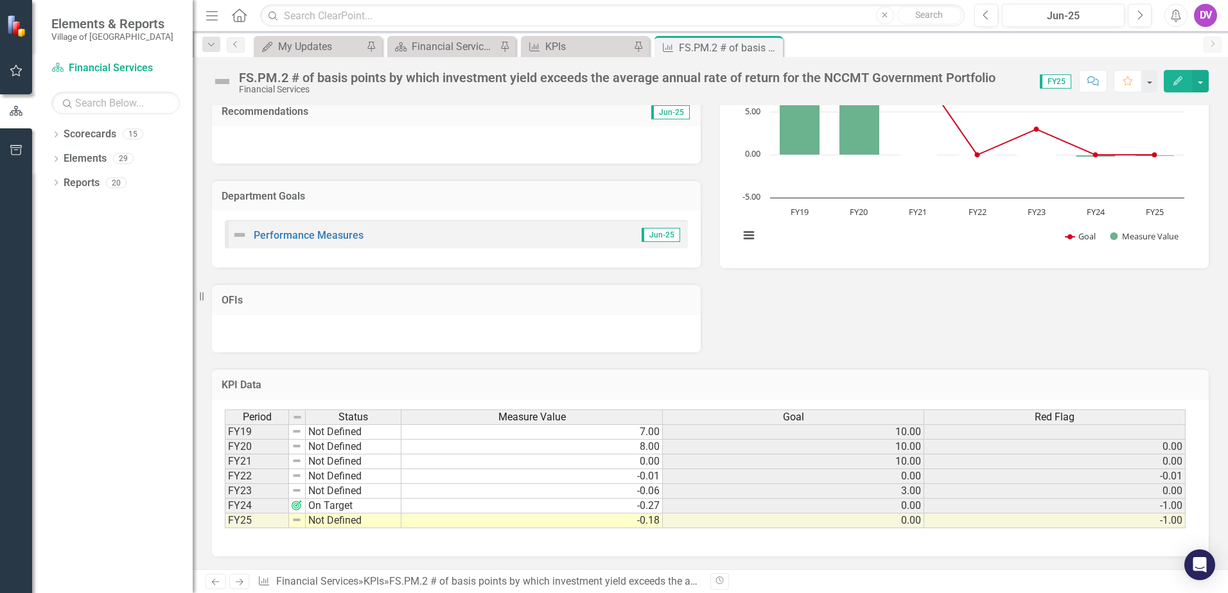
click at [349, 520] on td "Not Defined" at bounding box center [354, 521] width 96 height 15
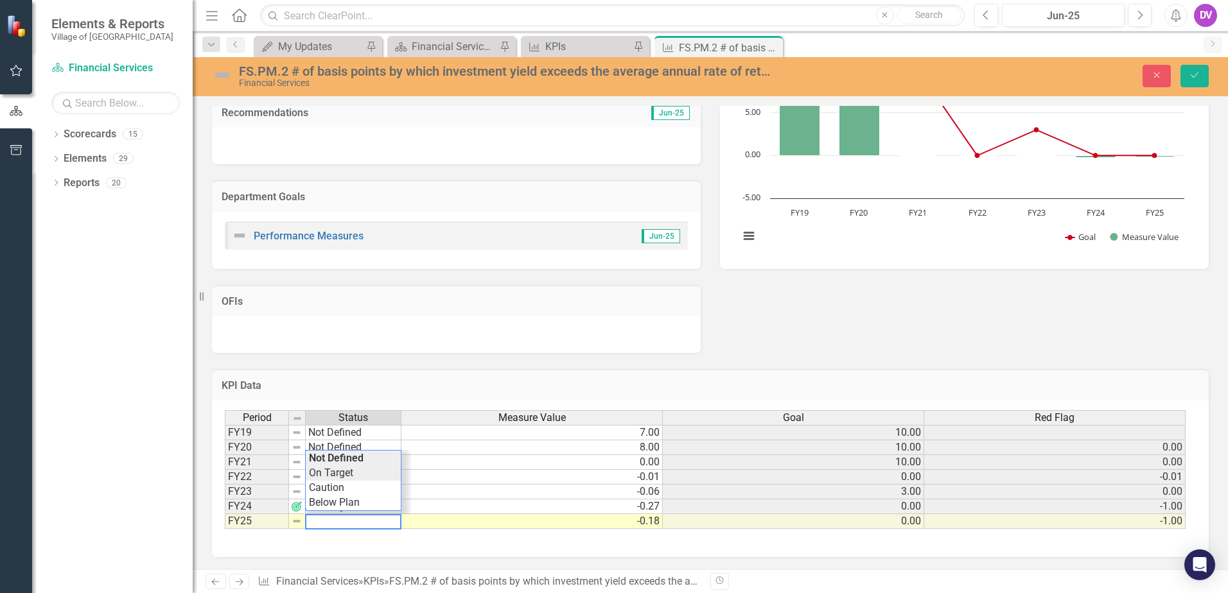
click at [347, 478] on div "Period Status Measure Value Goal Red Flag FY19 Not Defined 7.00 10.00 FY20 Not …" at bounding box center [706, 469] width 962 height 119
click at [417, 541] on div "Period Status Measure Value Goal Red Flag FY19 Not Defined 7.00 10.00 FY20 Not …" at bounding box center [710, 479] width 997 height 157
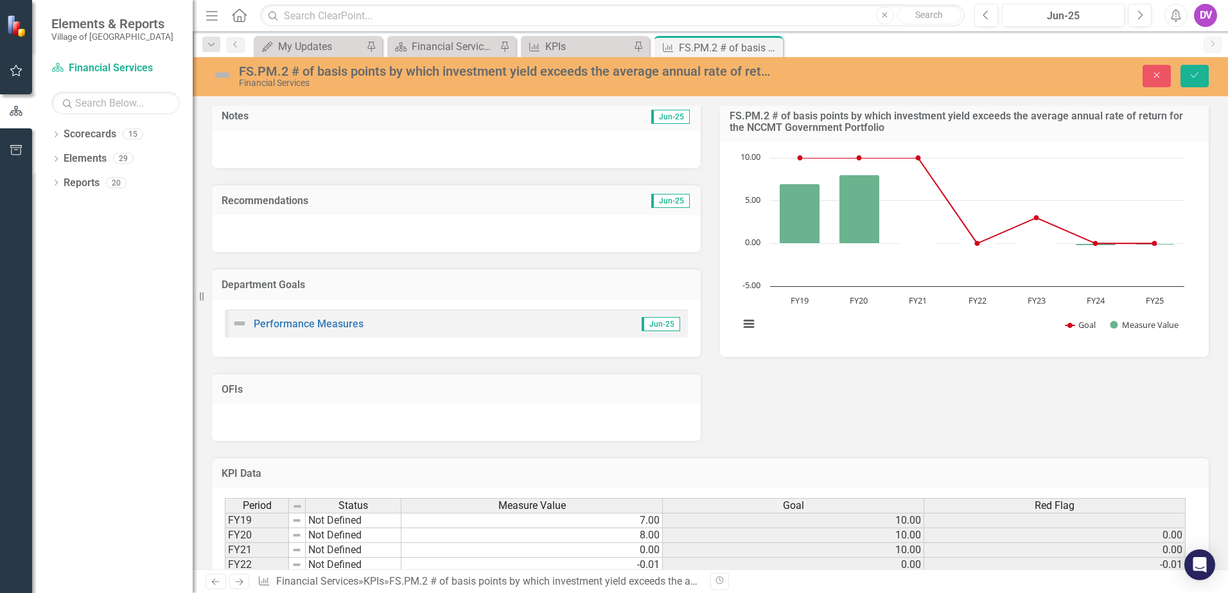
scroll to position [0, 0]
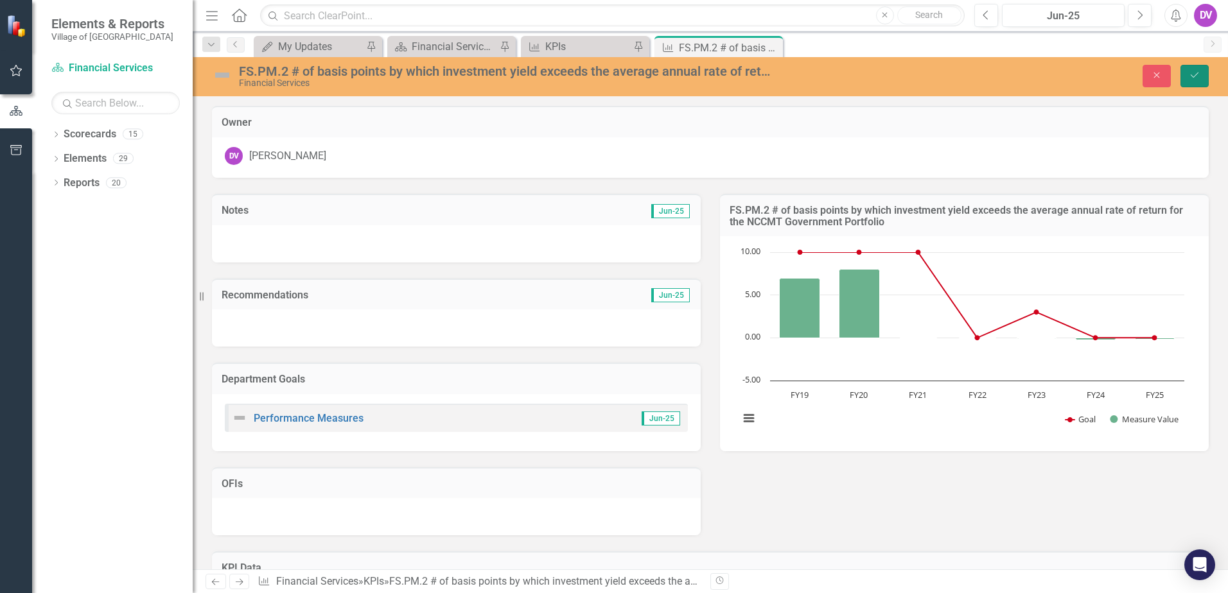
click at [1199, 72] on icon "Save" at bounding box center [1195, 75] width 12 height 9
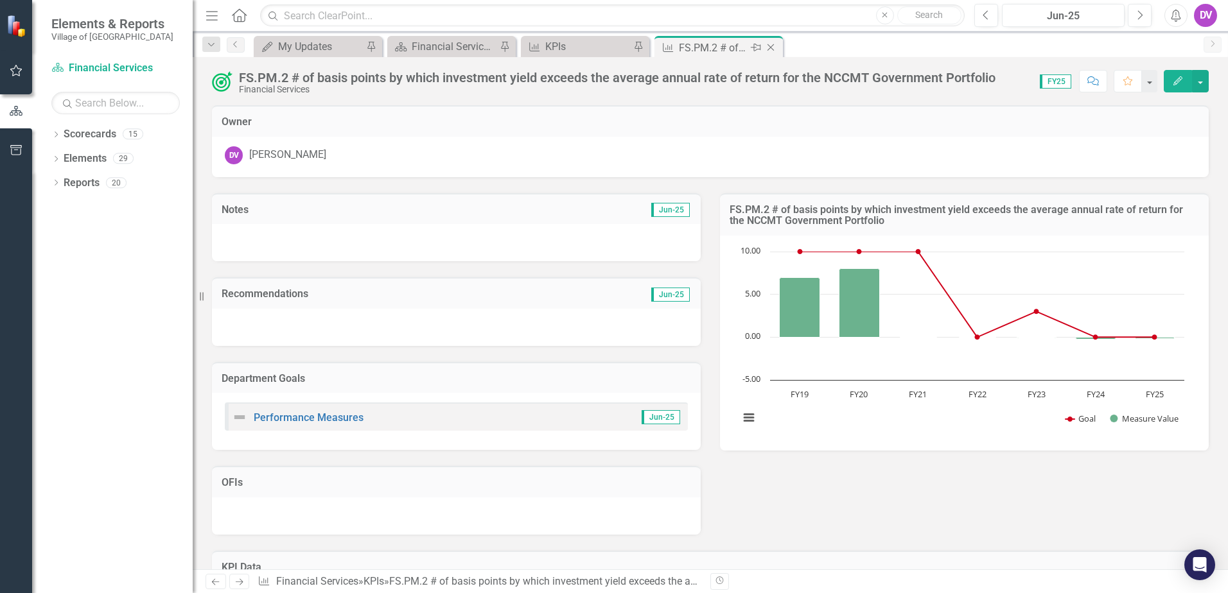
click at [771, 47] on icon at bounding box center [771, 47] width 7 height 7
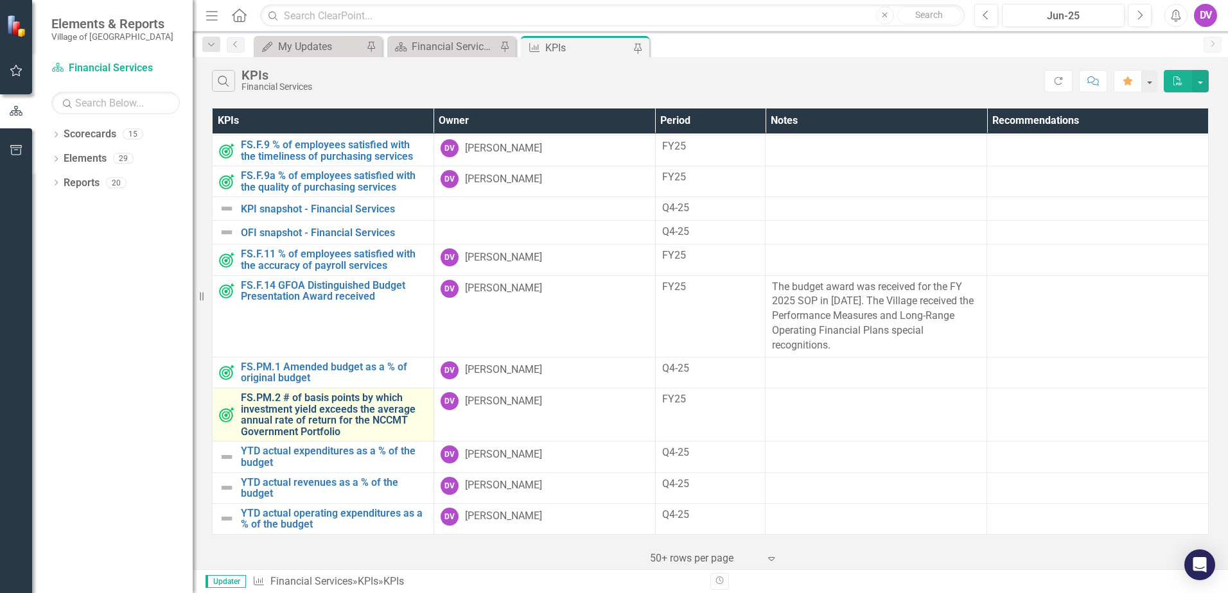
scroll to position [344, 0]
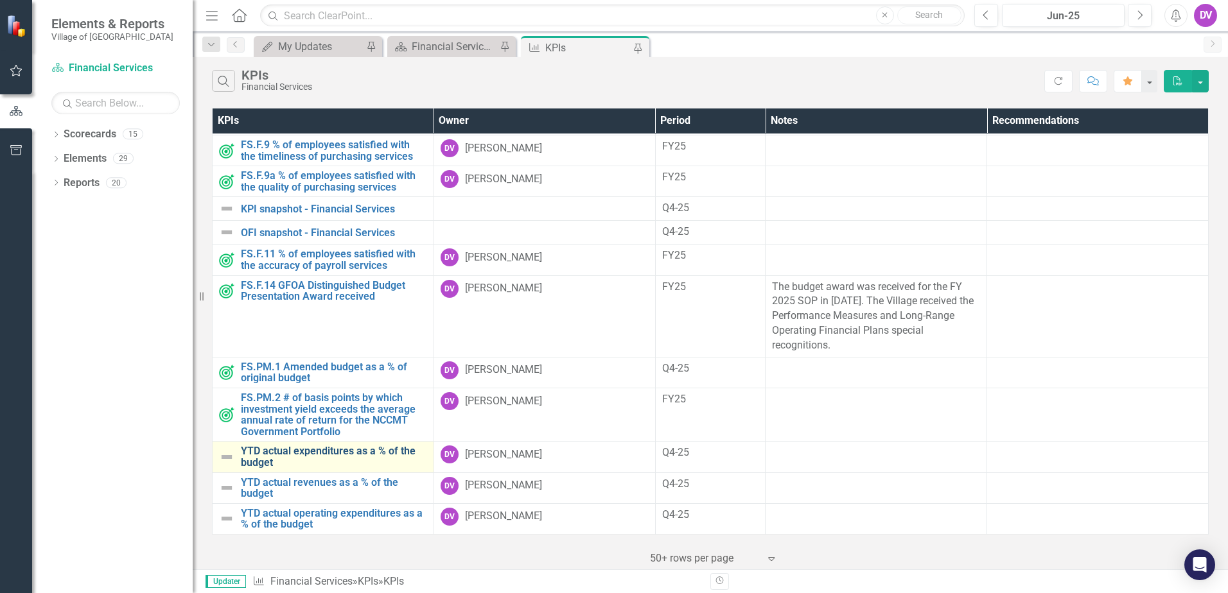
click at [324, 450] on link "YTD actual expenditures as a % of the budget" at bounding box center [334, 457] width 186 height 22
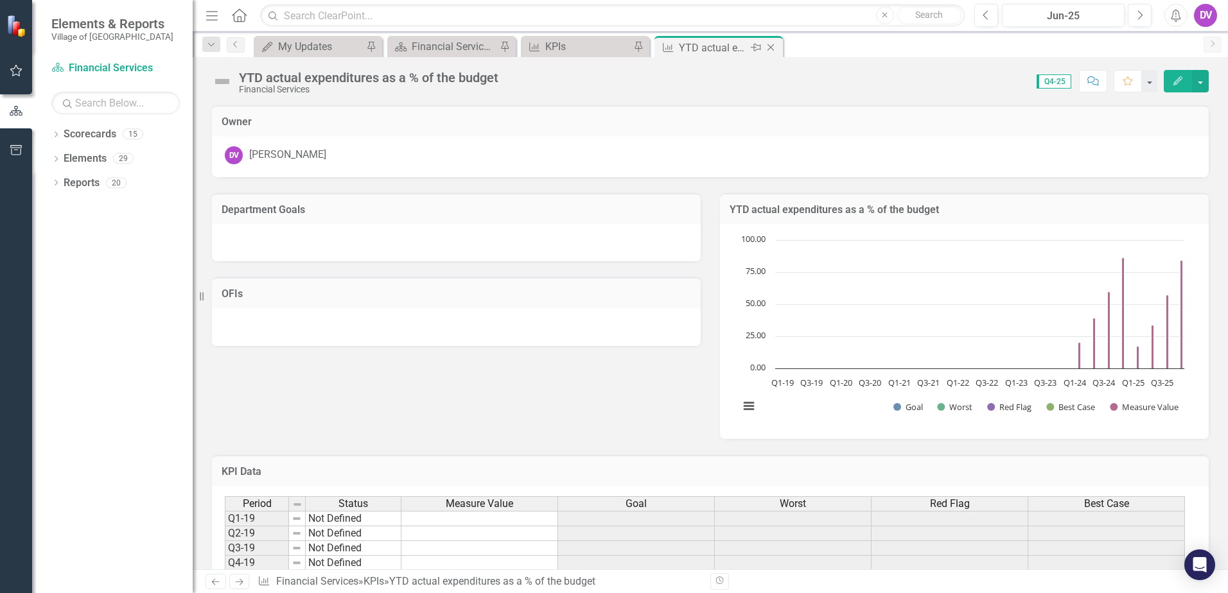
click at [770, 46] on icon "Close" at bounding box center [770, 47] width 13 height 10
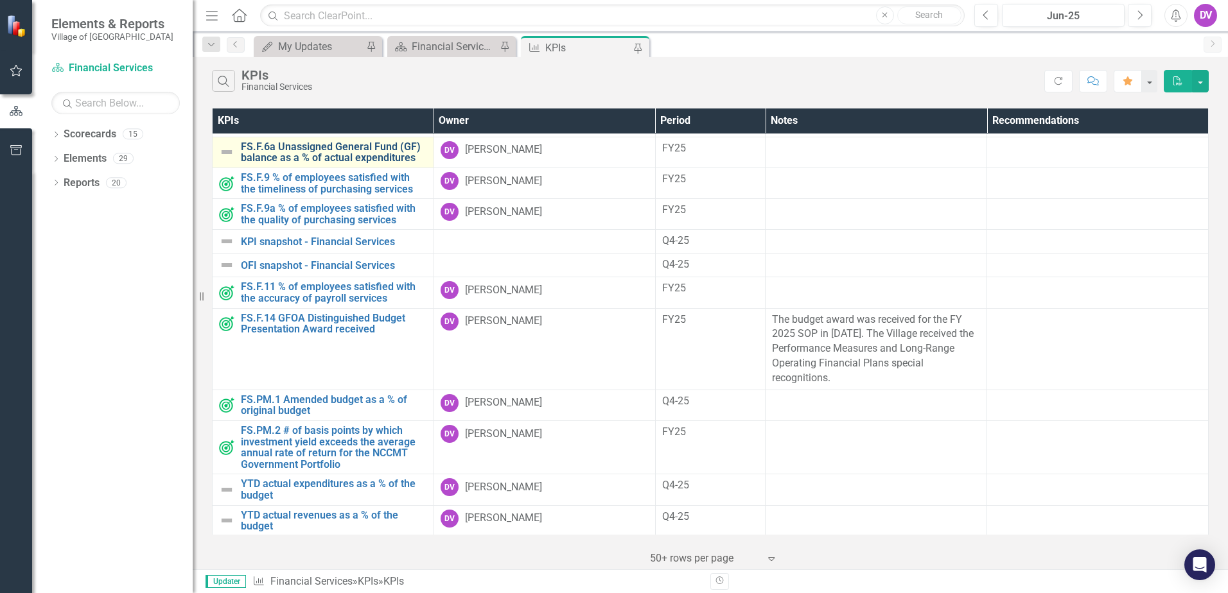
scroll to position [344, 0]
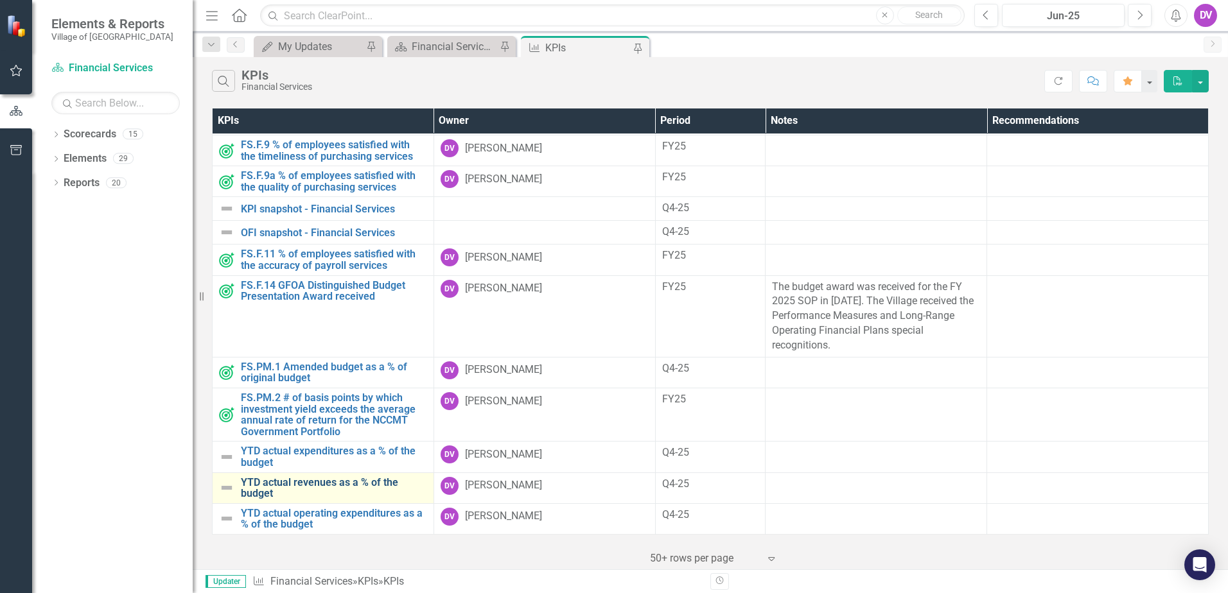
click at [339, 481] on link "YTD actual revenues as a % of the budget" at bounding box center [334, 488] width 186 height 22
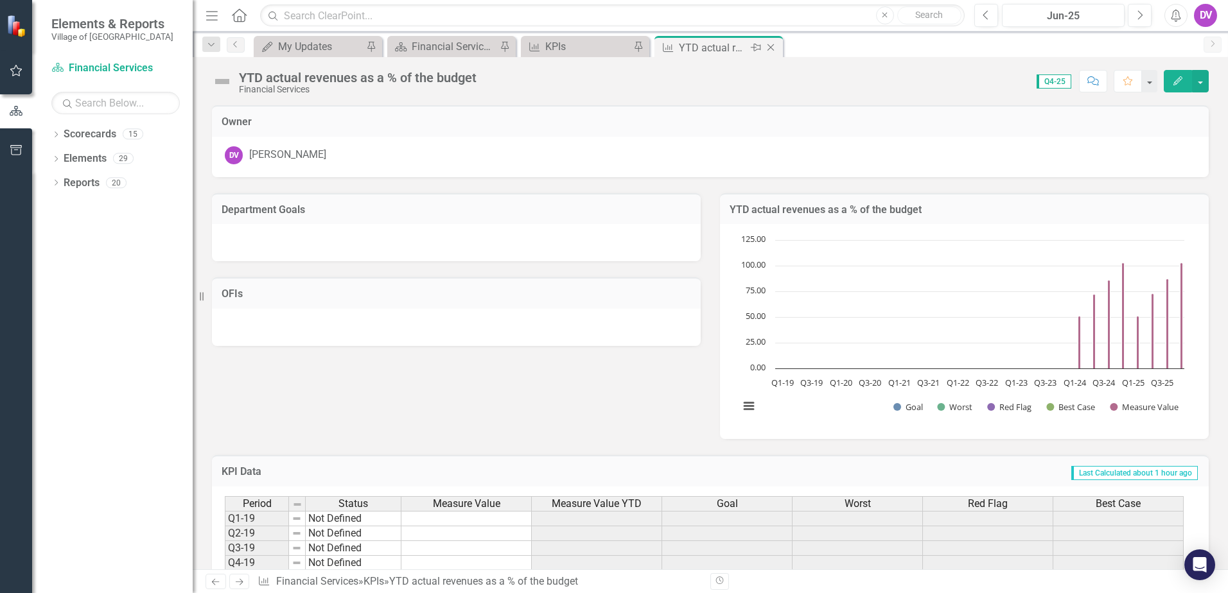
click at [770, 47] on icon at bounding box center [771, 47] width 7 height 7
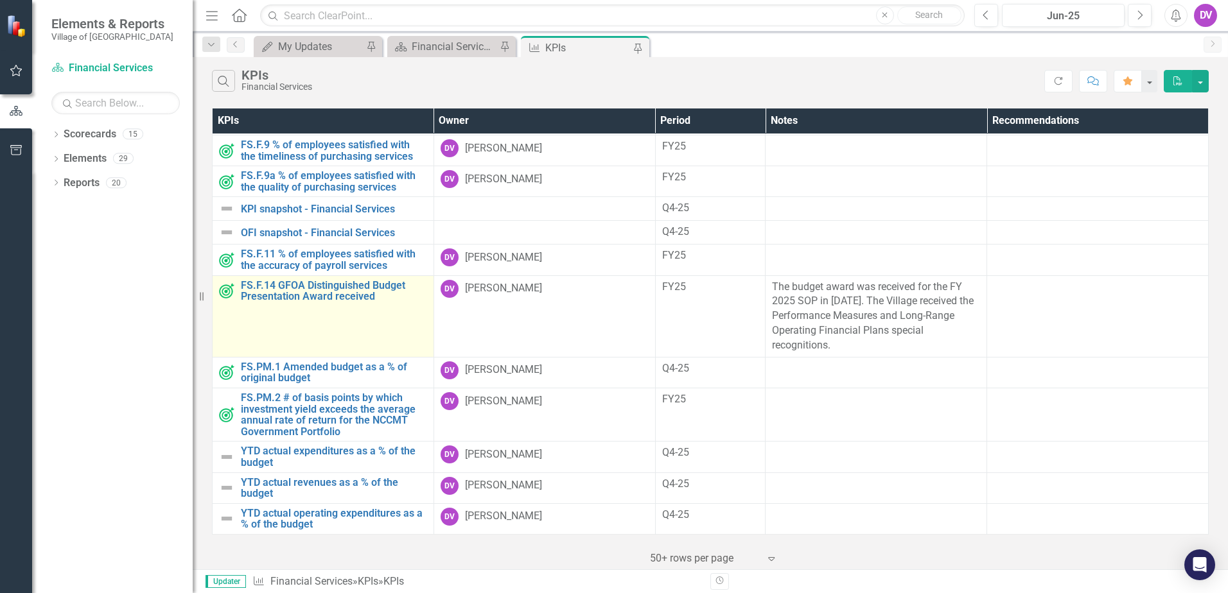
scroll to position [344, 0]
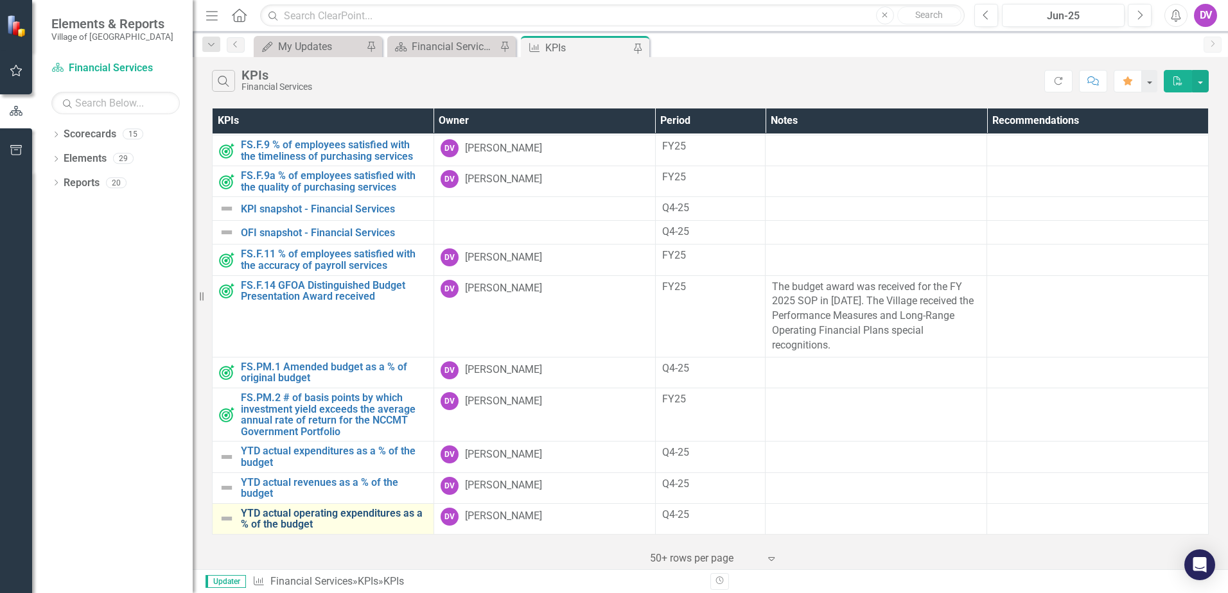
click at [299, 519] on link "YTD actual operating expenditures as a % of the budget" at bounding box center [334, 519] width 186 height 22
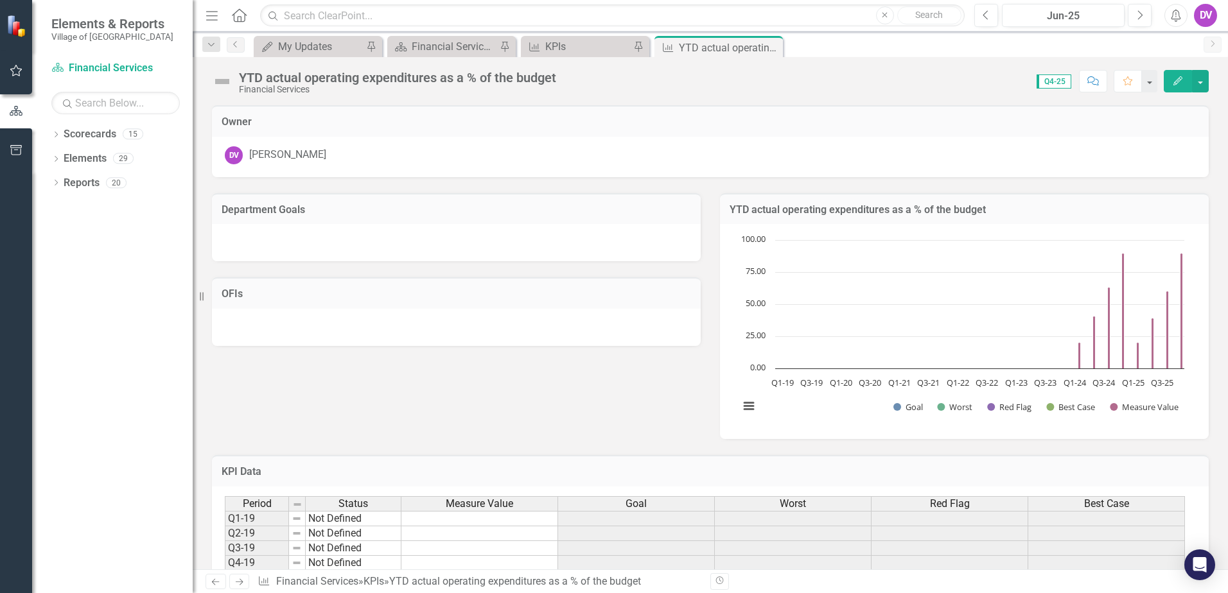
scroll to position [388, 0]
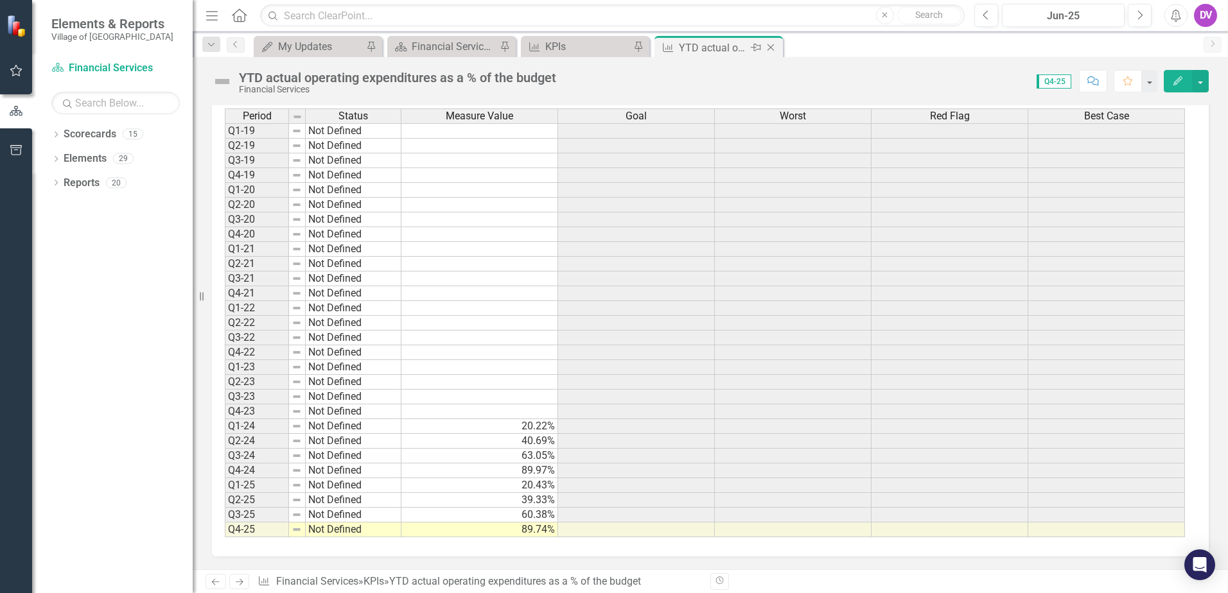
click at [770, 44] on icon "Close" at bounding box center [770, 47] width 13 height 10
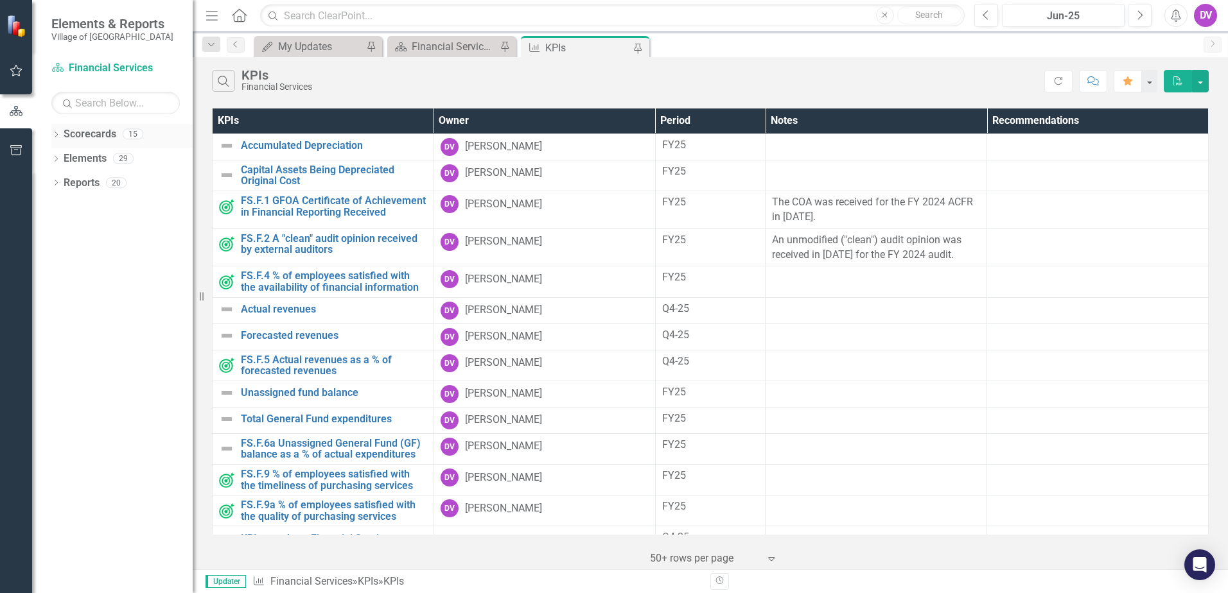
click at [53, 134] on icon "Dropdown" at bounding box center [55, 135] width 9 height 7
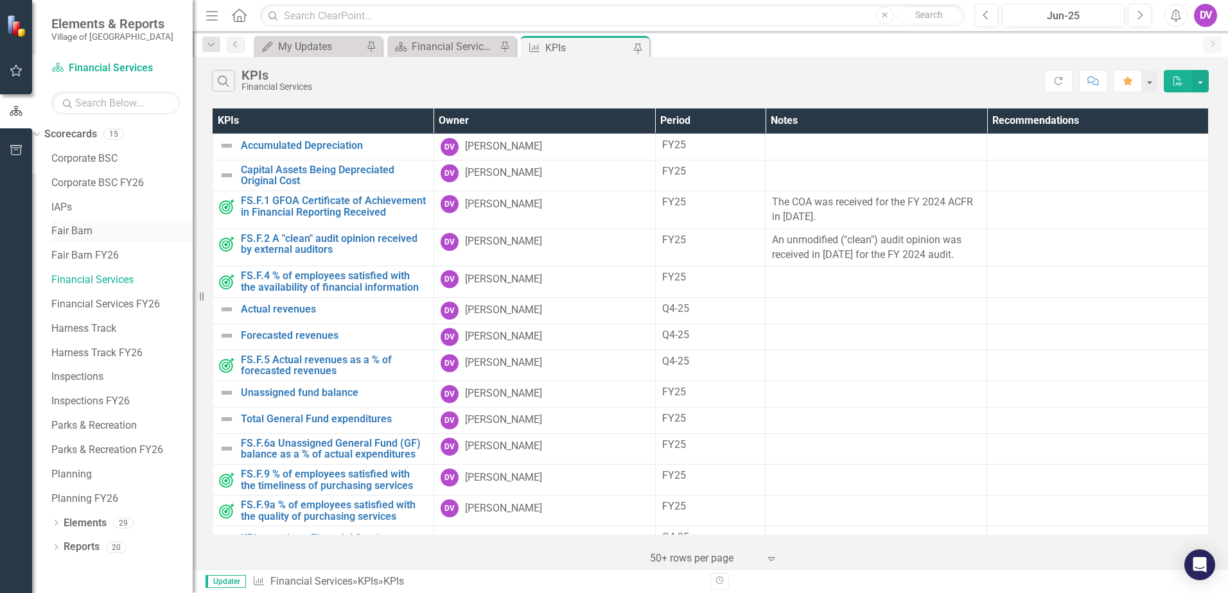
click at [94, 233] on link "Fair Barn" at bounding box center [121, 231] width 141 height 15
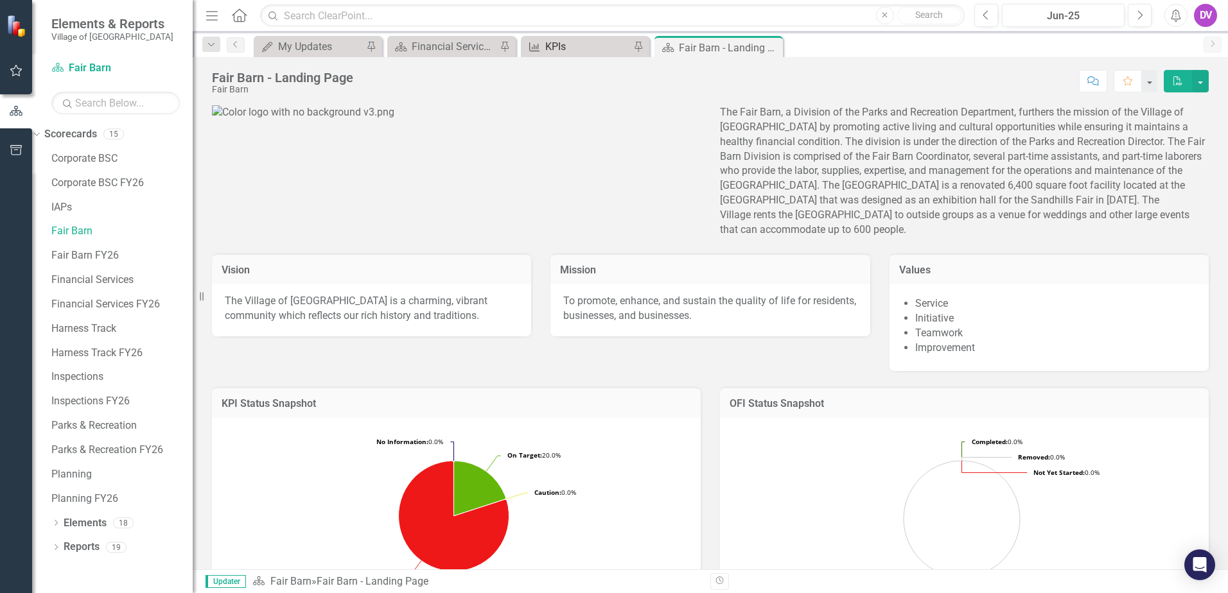
click at [550, 46] on div "KPIs" at bounding box center [587, 47] width 85 height 16
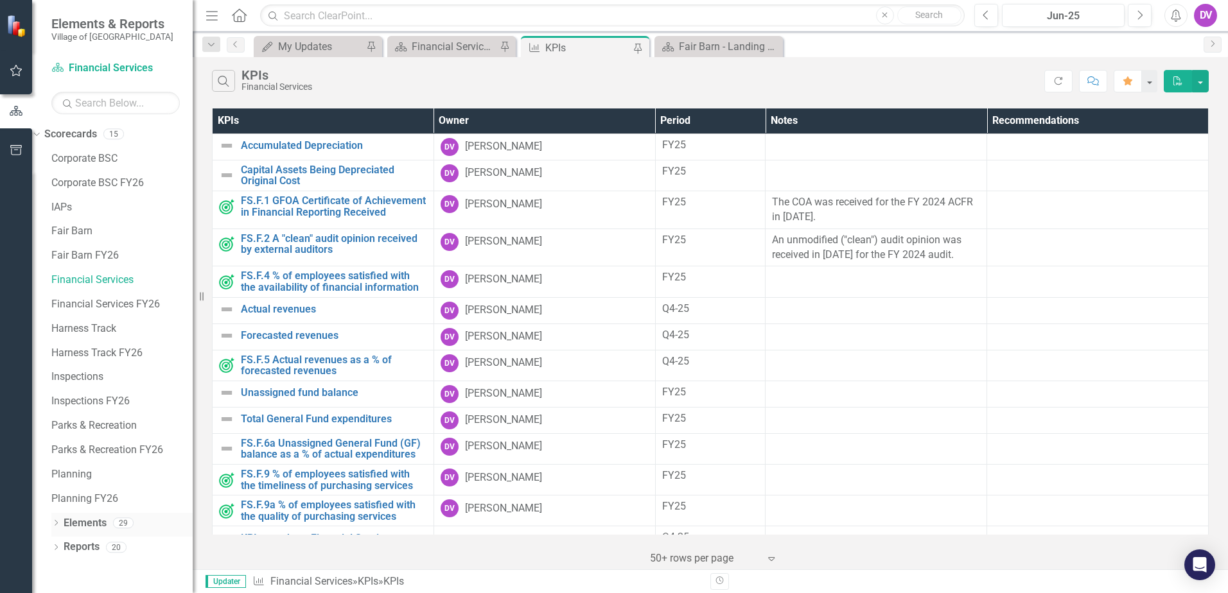
click at [56, 524] on icon "Dropdown" at bounding box center [55, 524] width 9 height 7
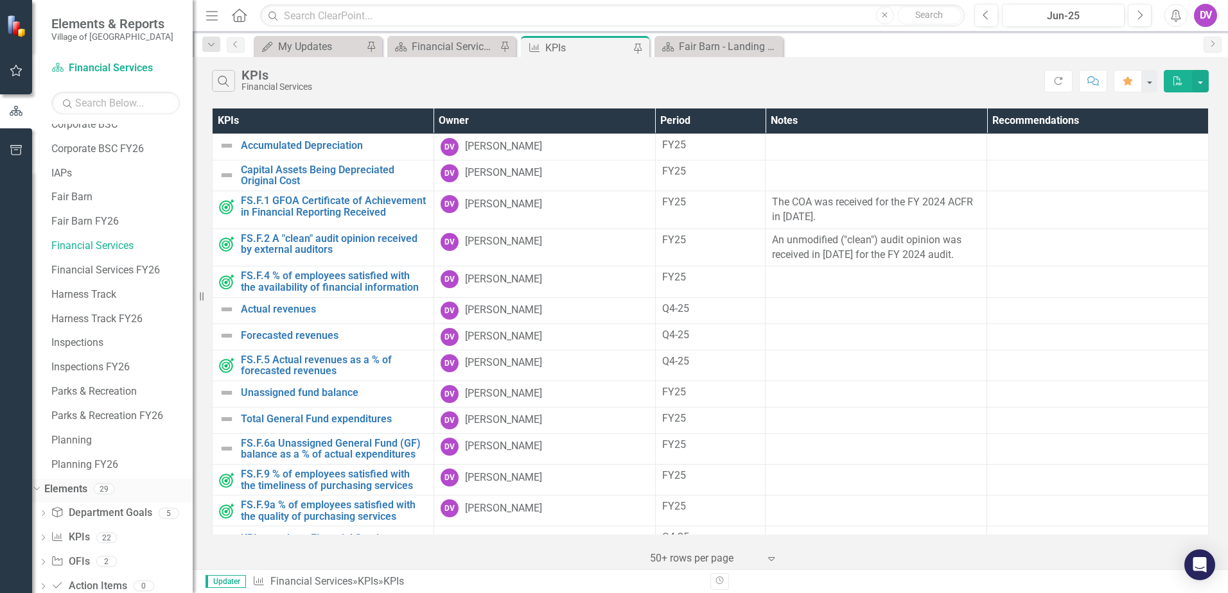
scroll to position [66, 0]
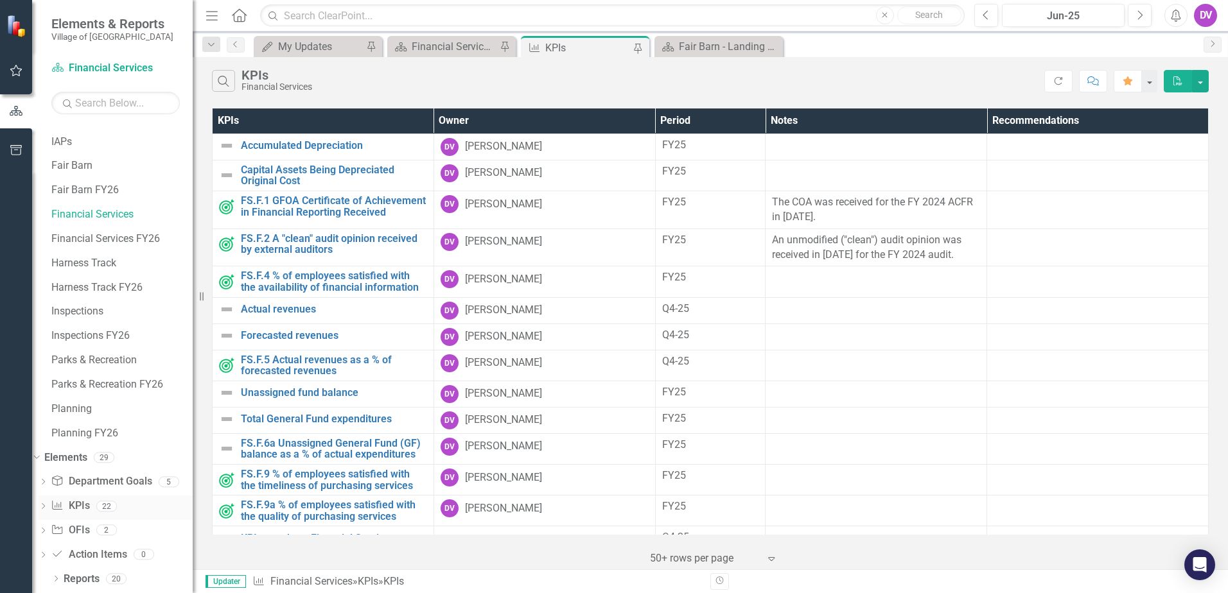
click at [45, 507] on icon at bounding box center [43, 507] width 3 height 6
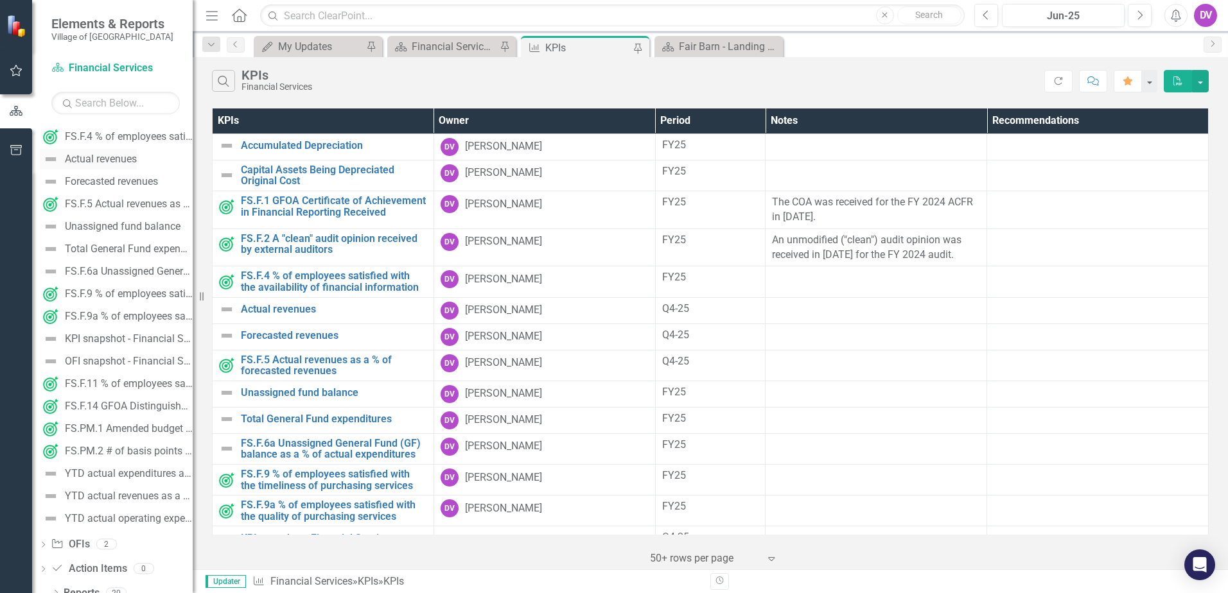
scroll to position [560, 0]
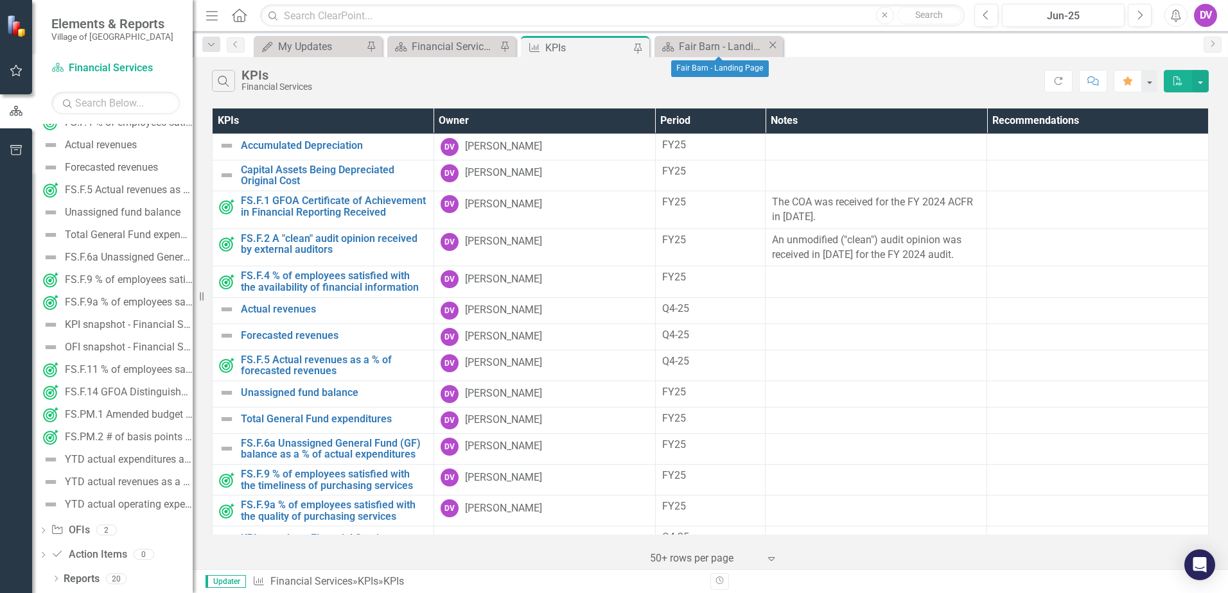
click at [770, 46] on icon "Close" at bounding box center [772, 45] width 13 height 10
click at [48, 554] on icon "Dropdown" at bounding box center [43, 556] width 9 height 7
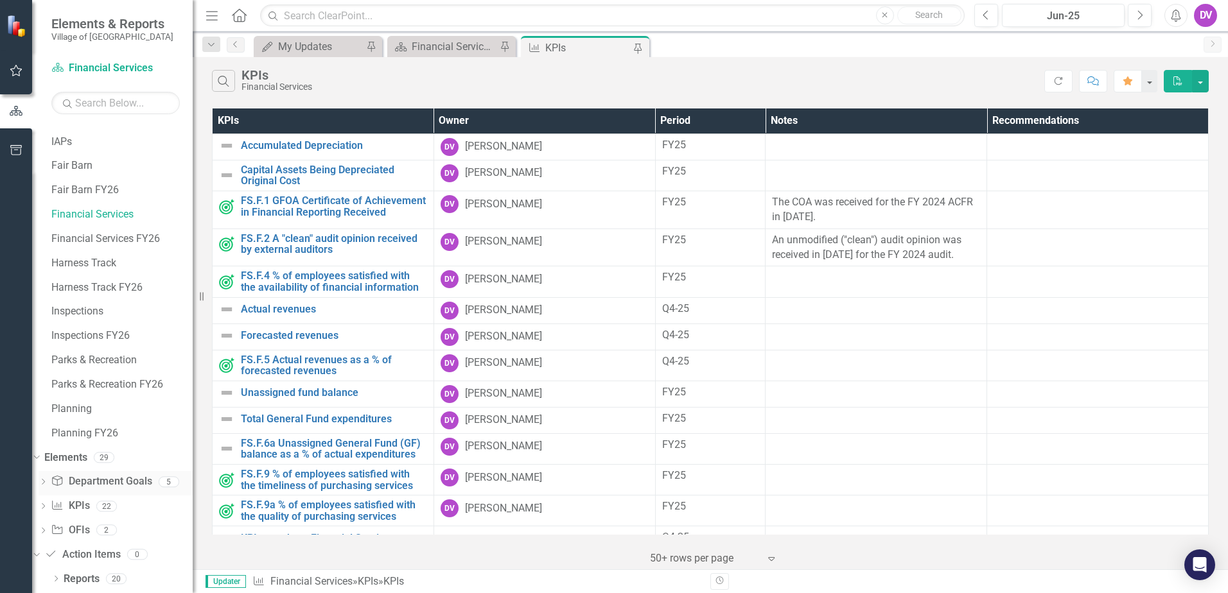
click at [48, 479] on div "Dropdown" at bounding box center [43, 484] width 9 height 11
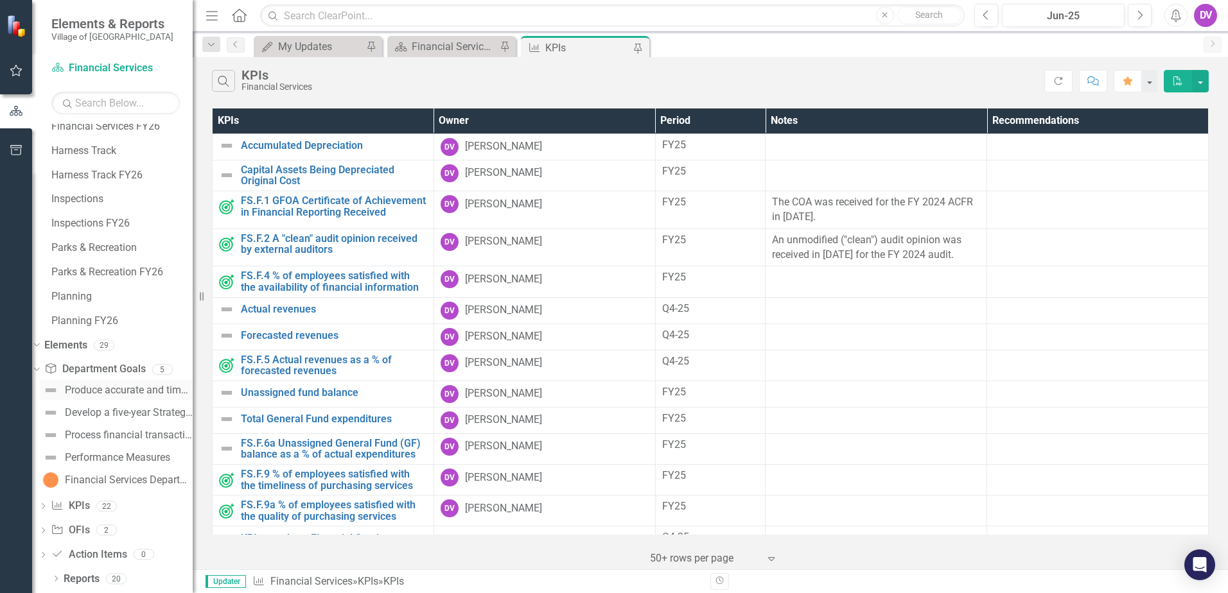
click at [123, 391] on div "Produce accurate and timely financial reports" at bounding box center [129, 391] width 128 height 12
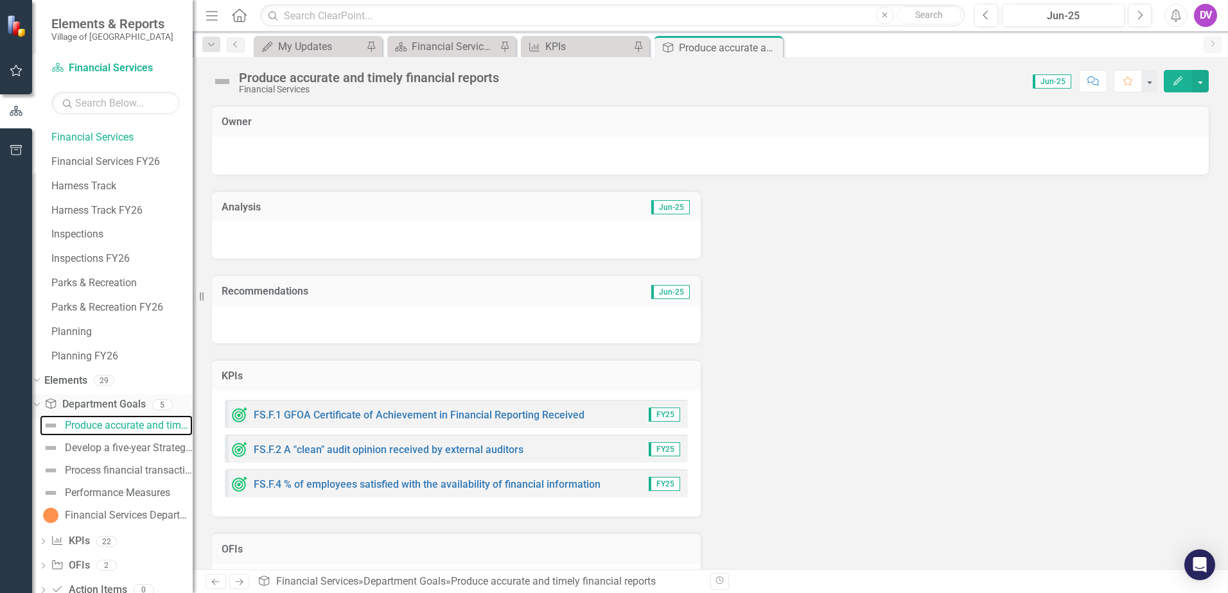
scroll to position [178, 0]
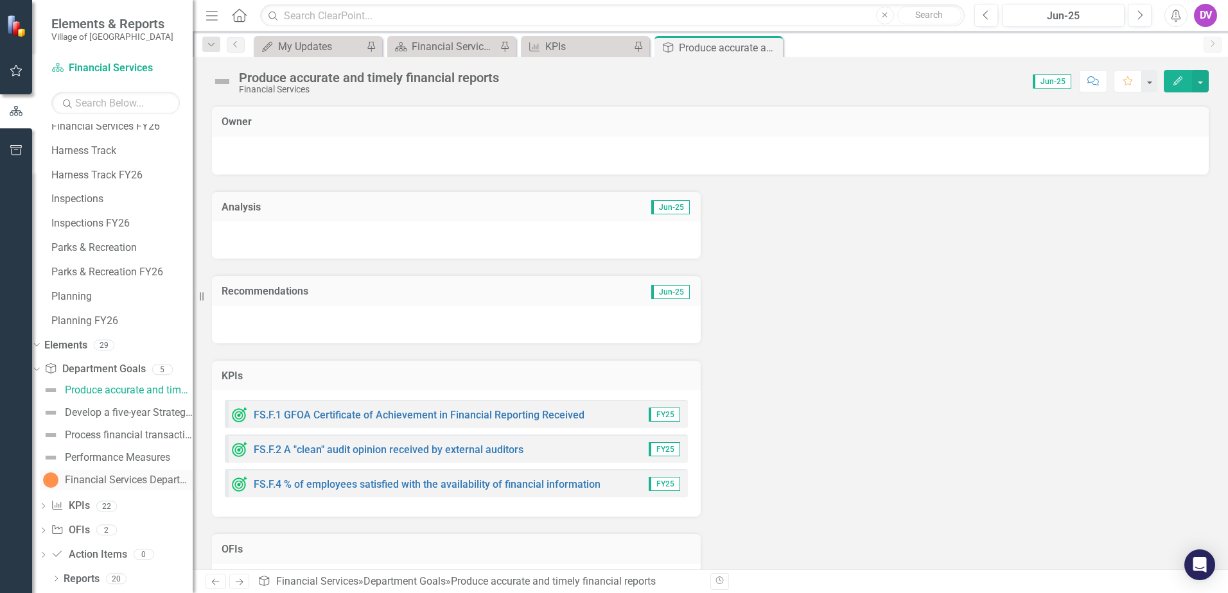
click at [117, 477] on div "Financial Services Department Score" at bounding box center [129, 481] width 128 height 12
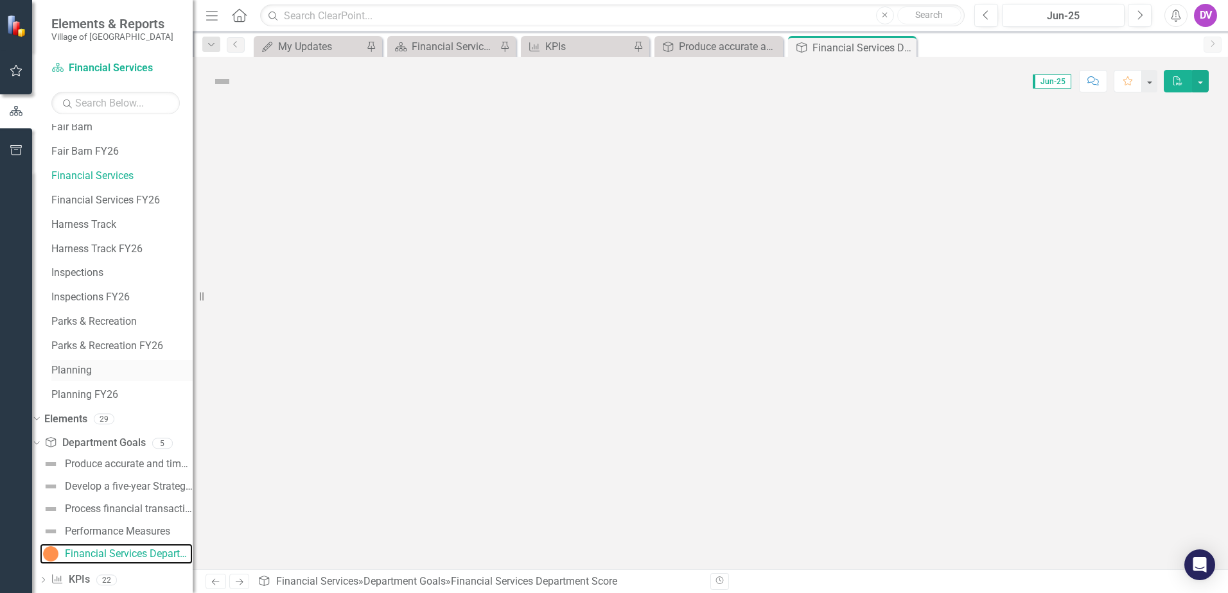
scroll to position [75, 0]
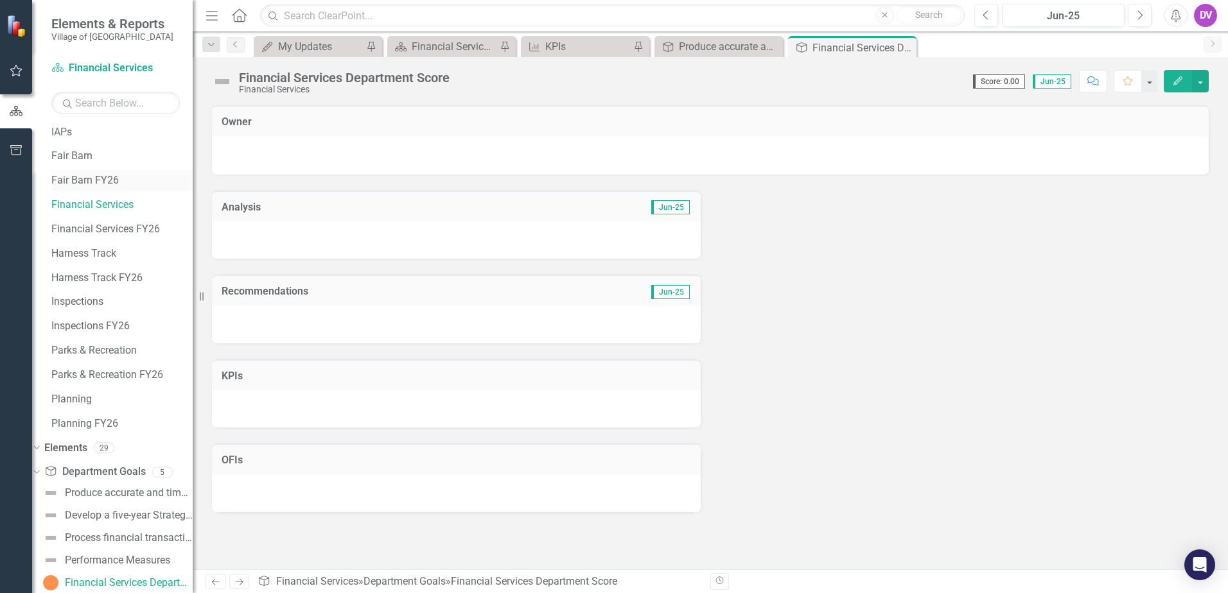
click at [102, 177] on link "Fair Barn FY26" at bounding box center [121, 180] width 141 height 15
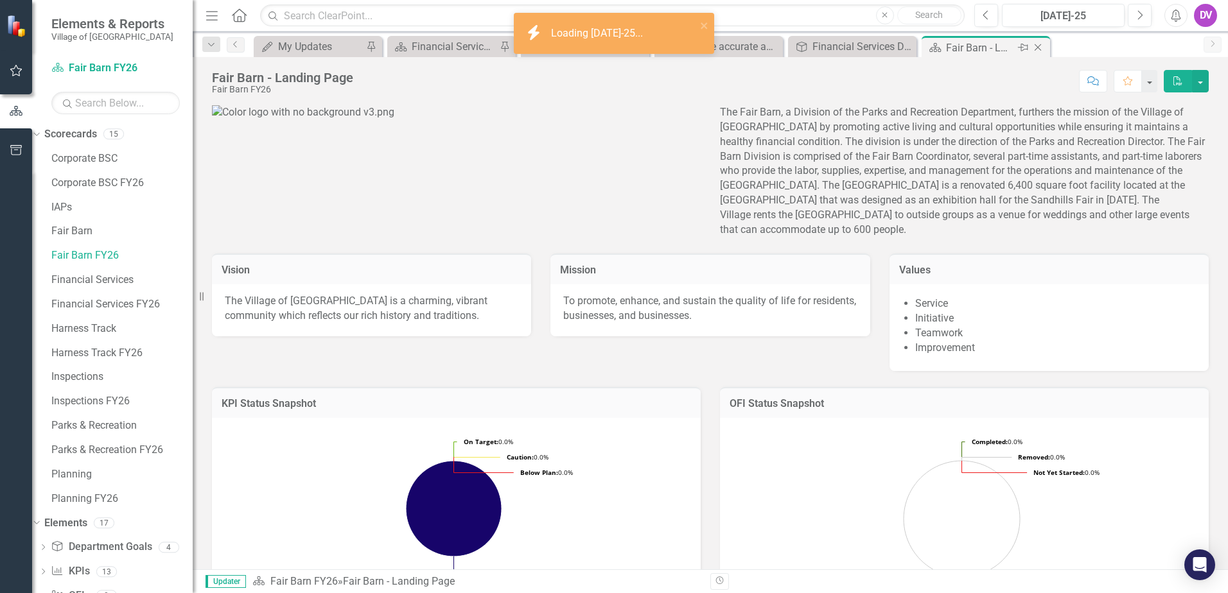
click at [1035, 48] on icon "Close" at bounding box center [1038, 47] width 13 height 10
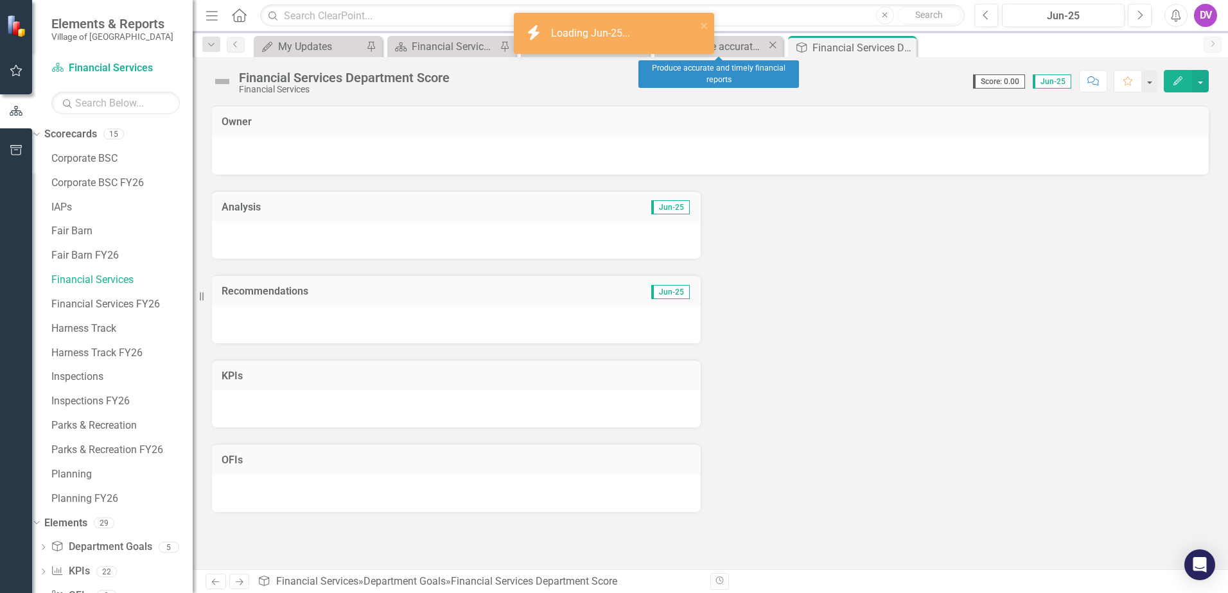
click at [775, 45] on icon "Close" at bounding box center [772, 45] width 13 height 10
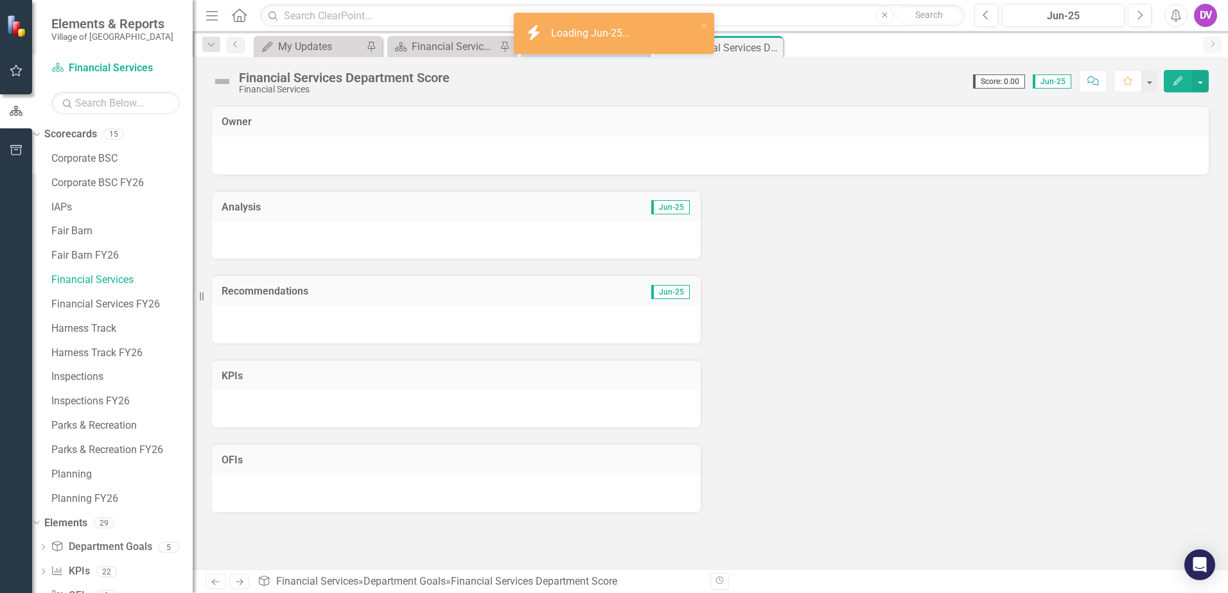
click at [0, 0] on icon "Close" at bounding box center [0, 0] width 0 height 0
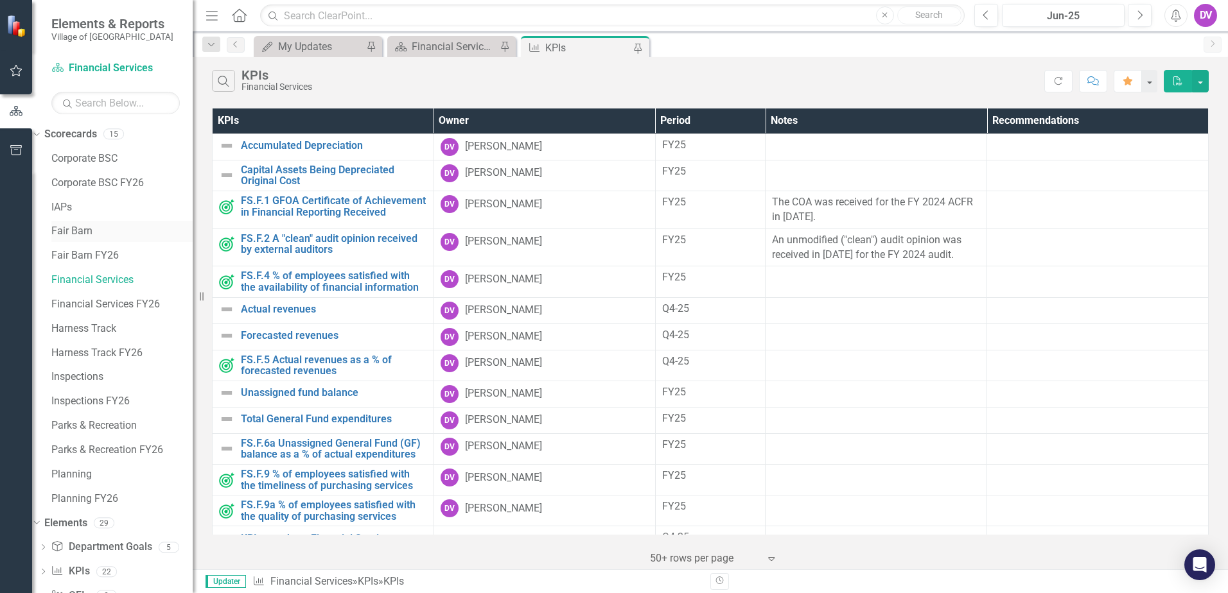
click at [98, 231] on link "Fair Barn" at bounding box center [121, 231] width 141 height 15
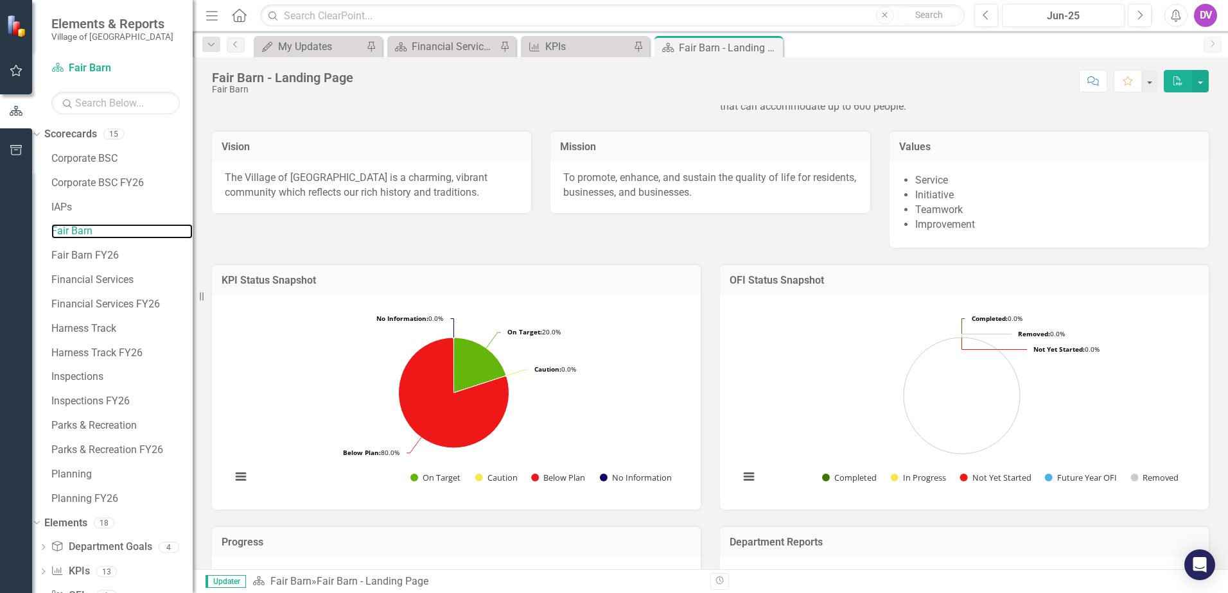
scroll to position [265, 0]
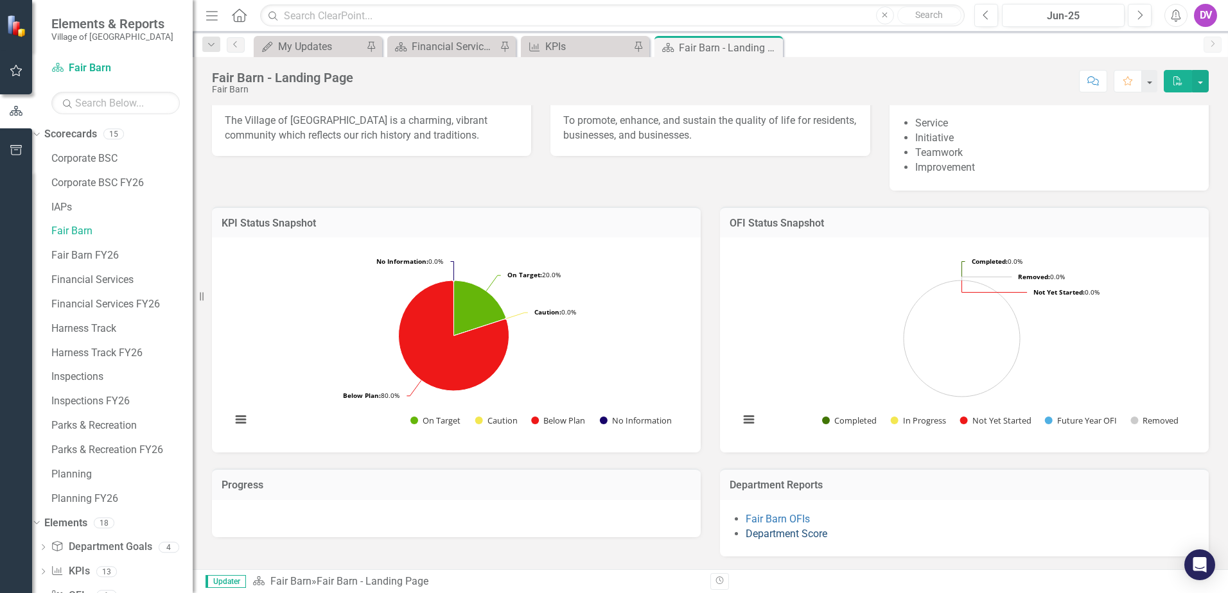
click at [782, 534] on link "Department Score" at bounding box center [787, 534] width 82 height 12
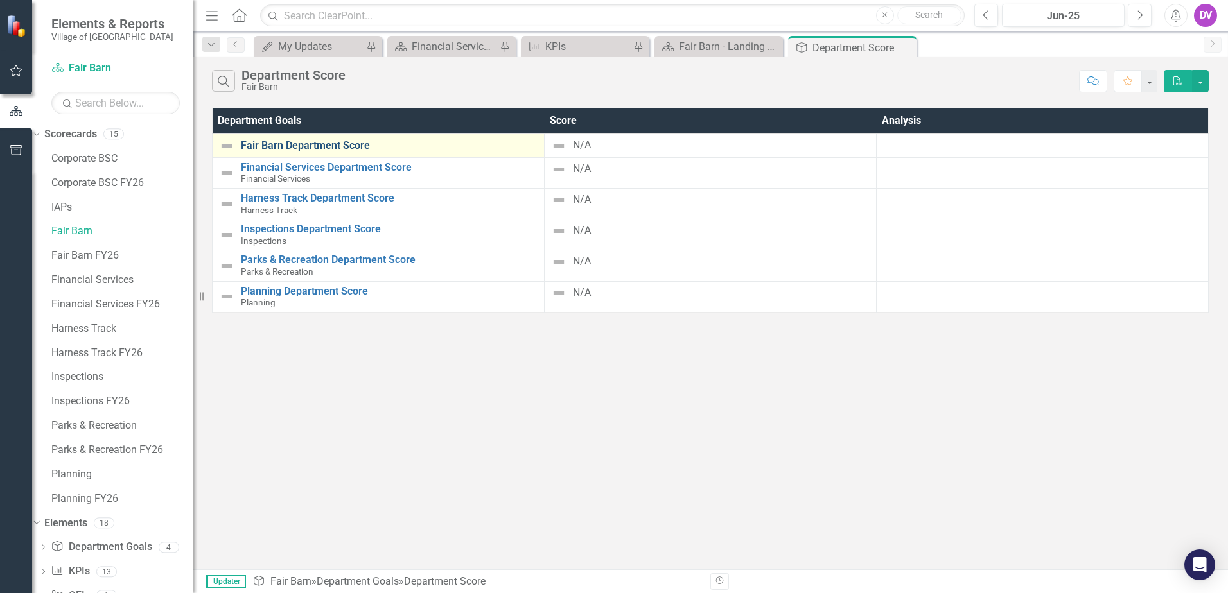
click at [346, 145] on link "Fair Barn Department Score" at bounding box center [389, 146] width 297 height 12
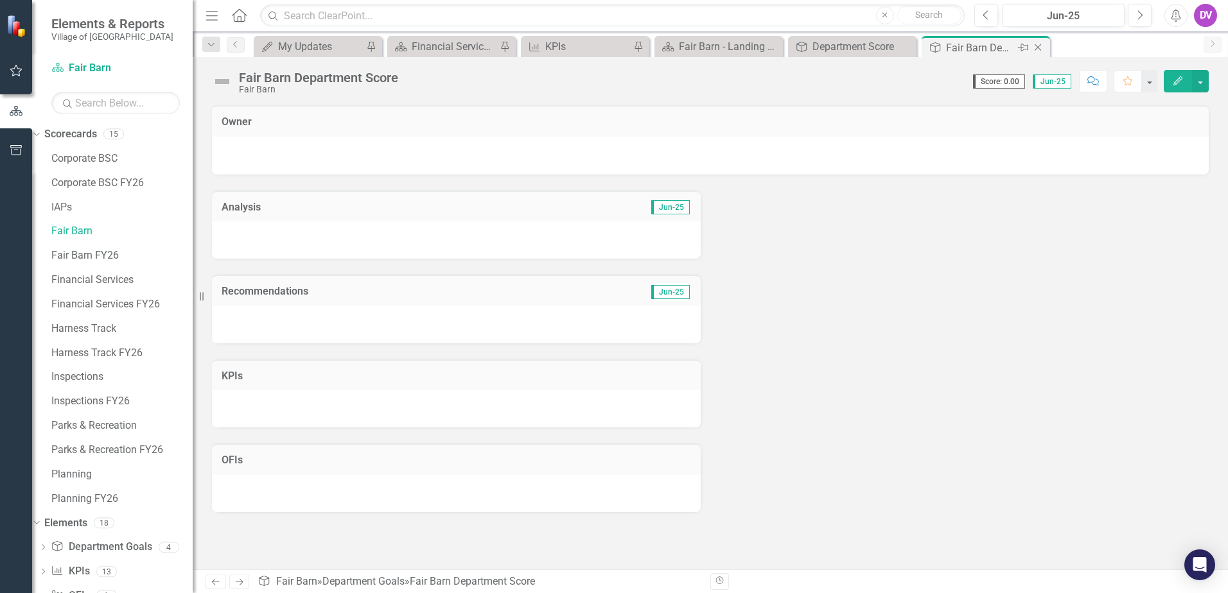
click at [1040, 47] on icon "Close" at bounding box center [1038, 47] width 13 height 10
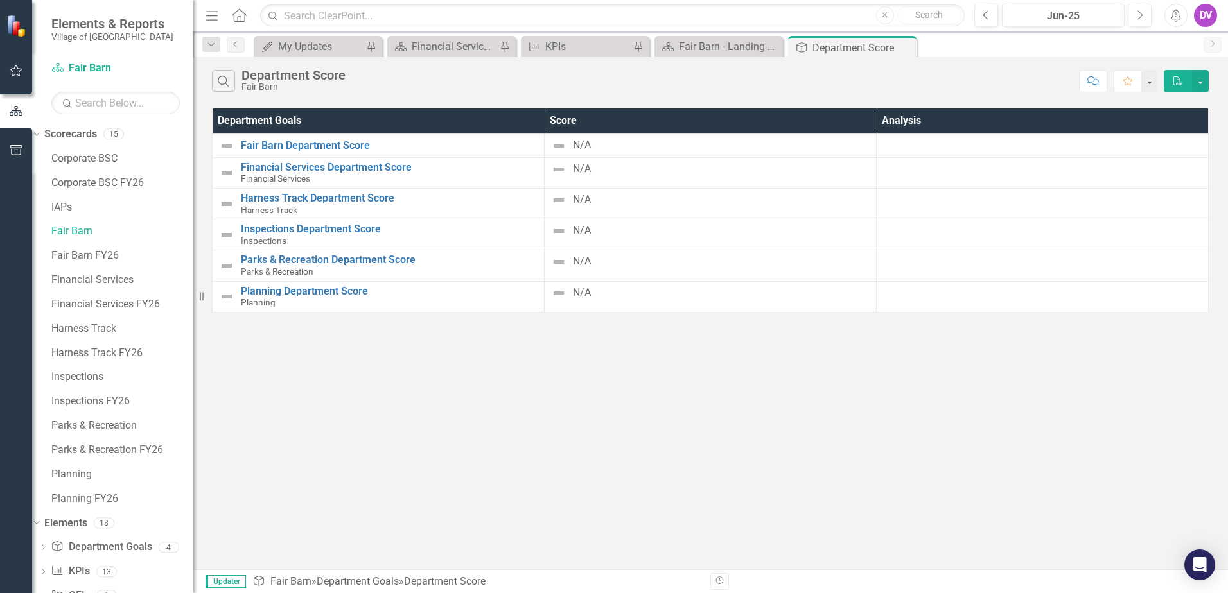
click at [0, 0] on icon "Close" at bounding box center [0, 0] width 0 height 0
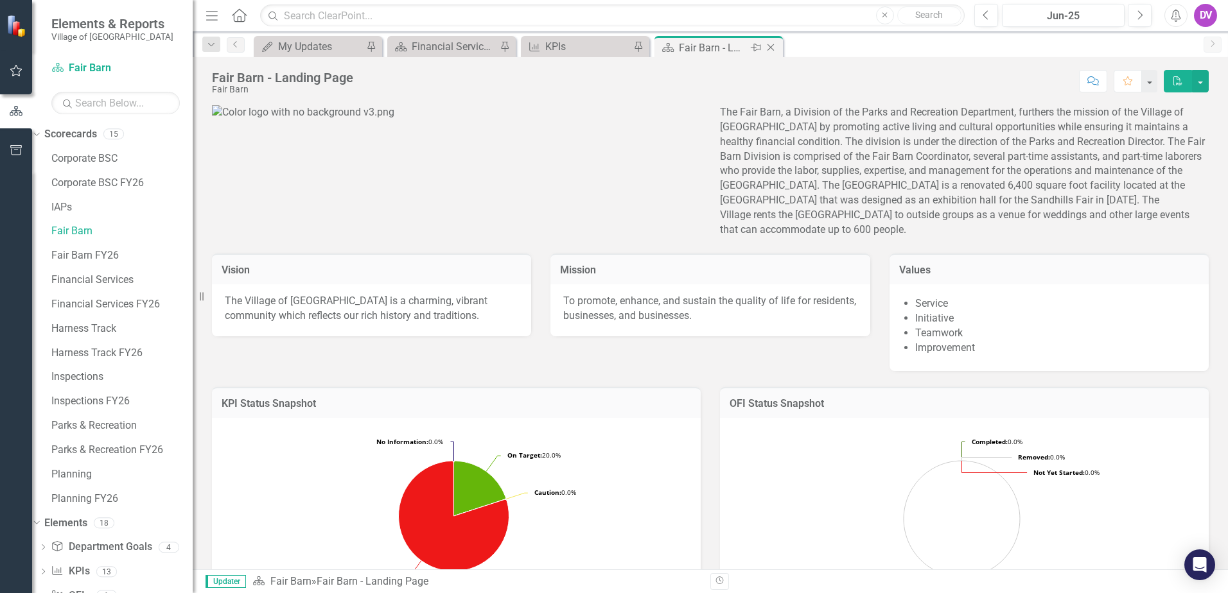
click at [768, 47] on icon "Close" at bounding box center [770, 47] width 13 height 10
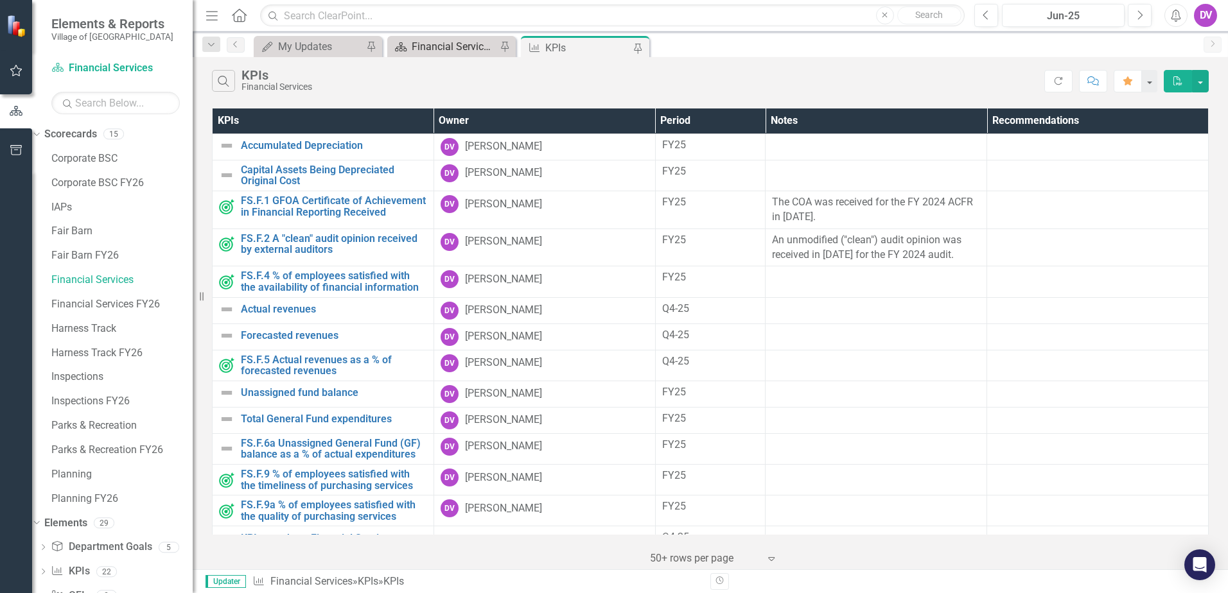
click at [450, 47] on div "Financial Services - Landing Page" at bounding box center [454, 47] width 85 height 16
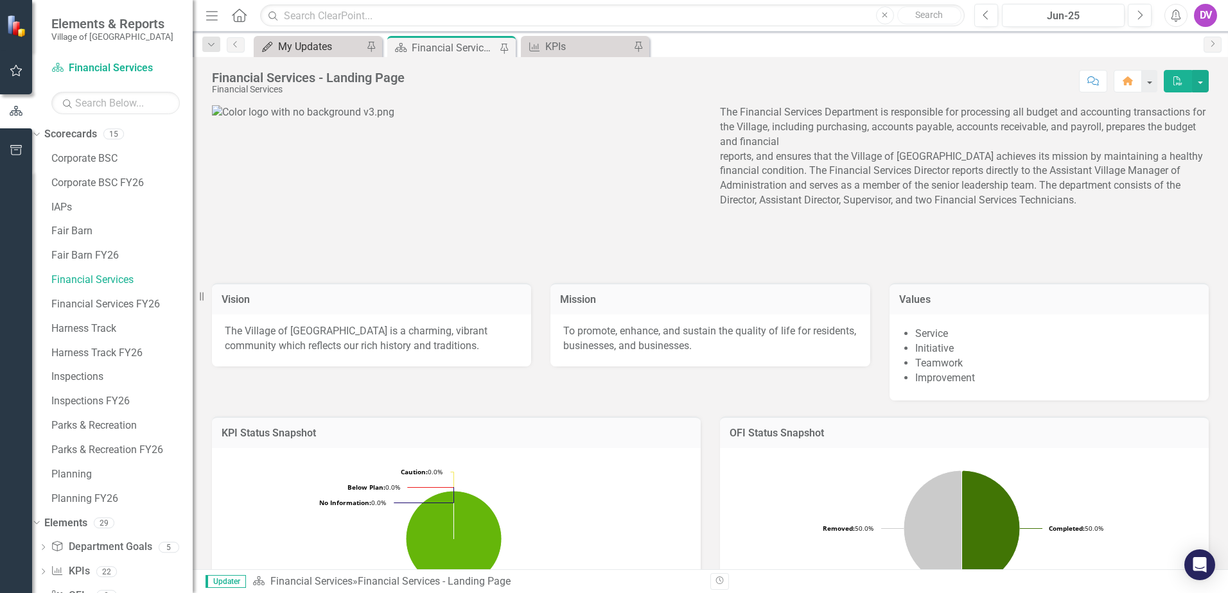
click at [324, 48] on div "My Updates" at bounding box center [320, 47] width 85 height 16
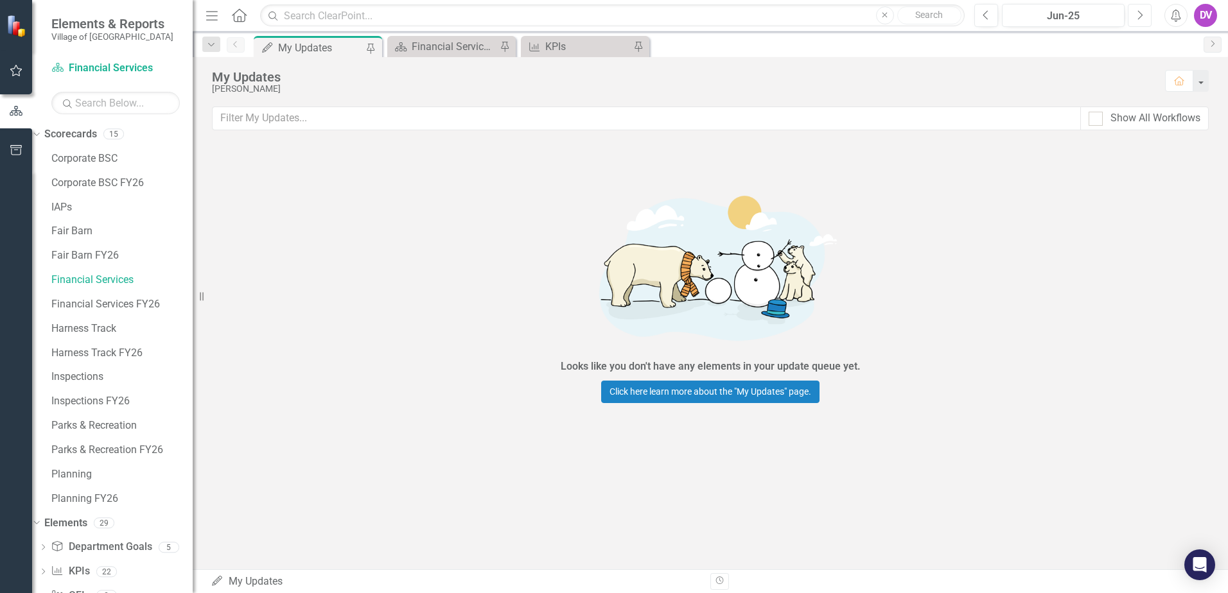
click at [1140, 15] on icon "Next" at bounding box center [1139, 16] width 7 height 12
click at [464, 44] on div "Financial Services - Landing Page" at bounding box center [454, 47] width 85 height 16
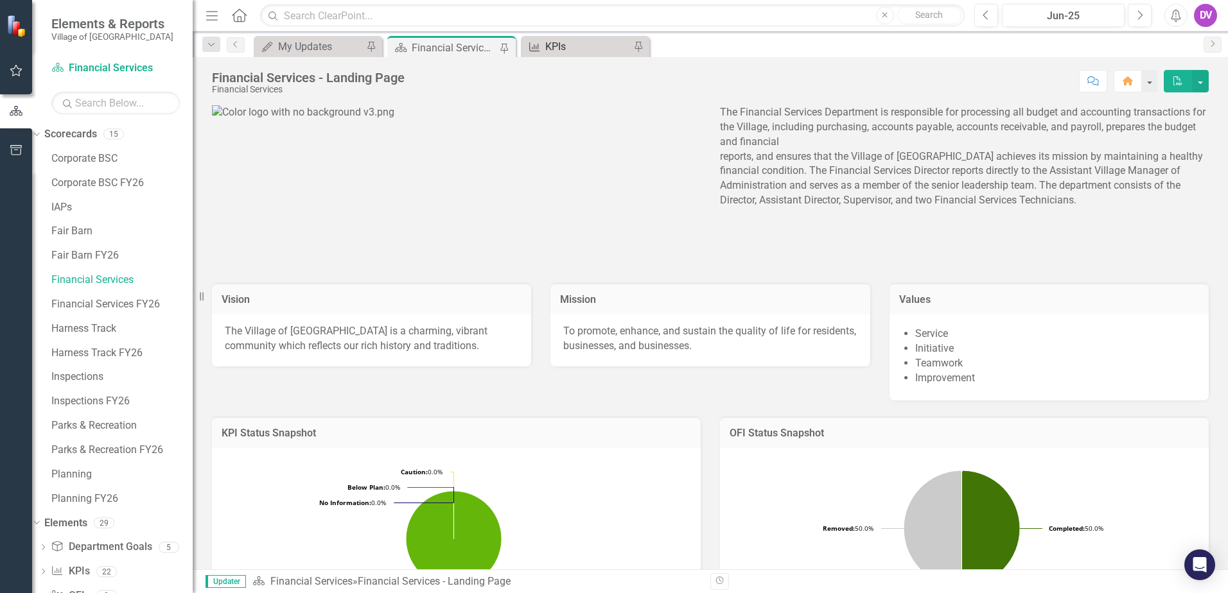
click at [566, 44] on div "KPIs" at bounding box center [587, 47] width 85 height 16
